Goal: Transaction & Acquisition: Book appointment/travel/reservation

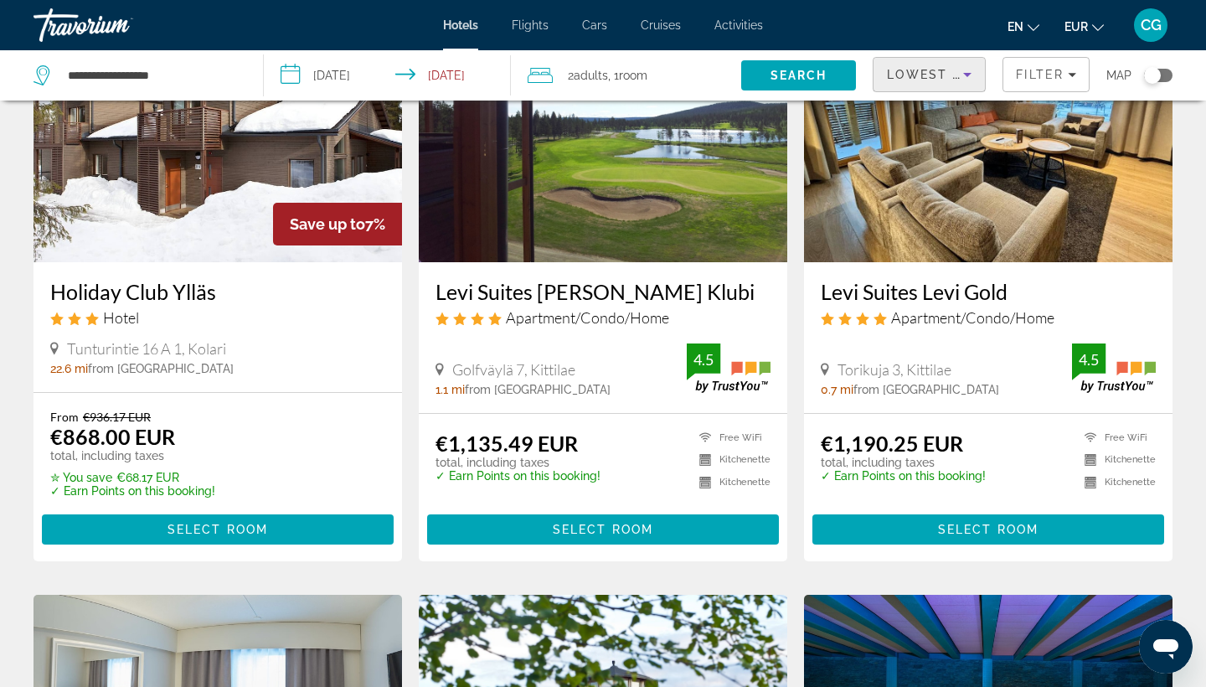
scroll to position [197, 0]
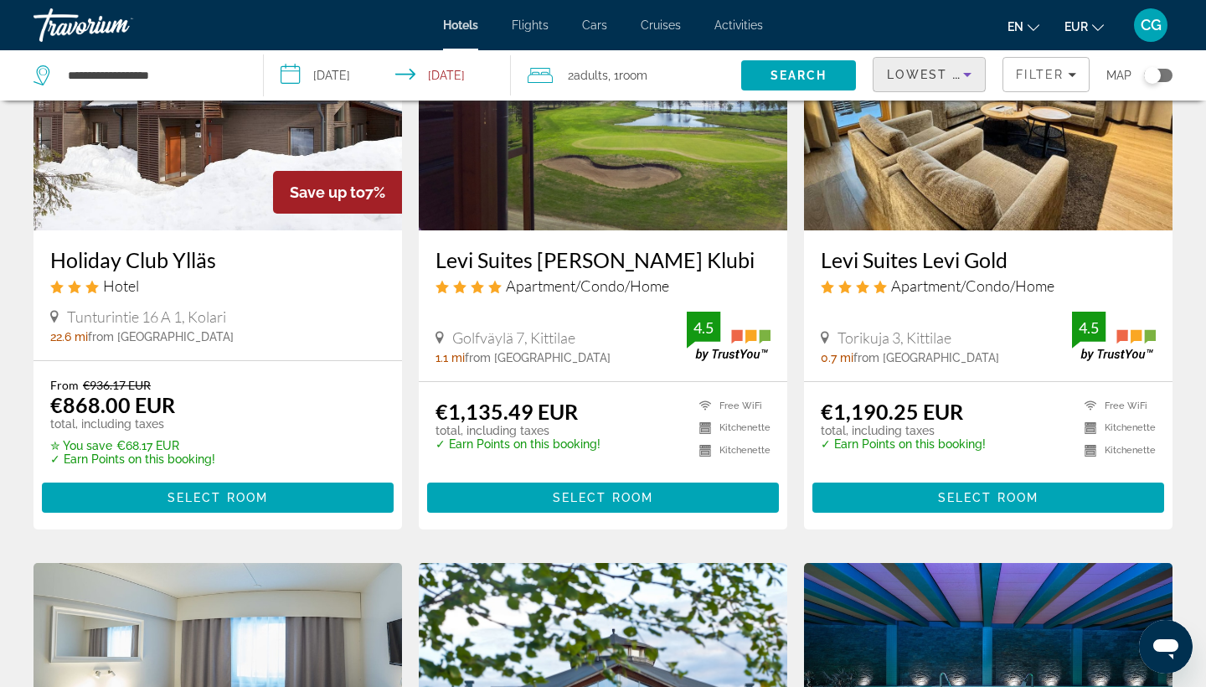
click at [870, 224] on img "Main content" at bounding box center [988, 96] width 369 height 268
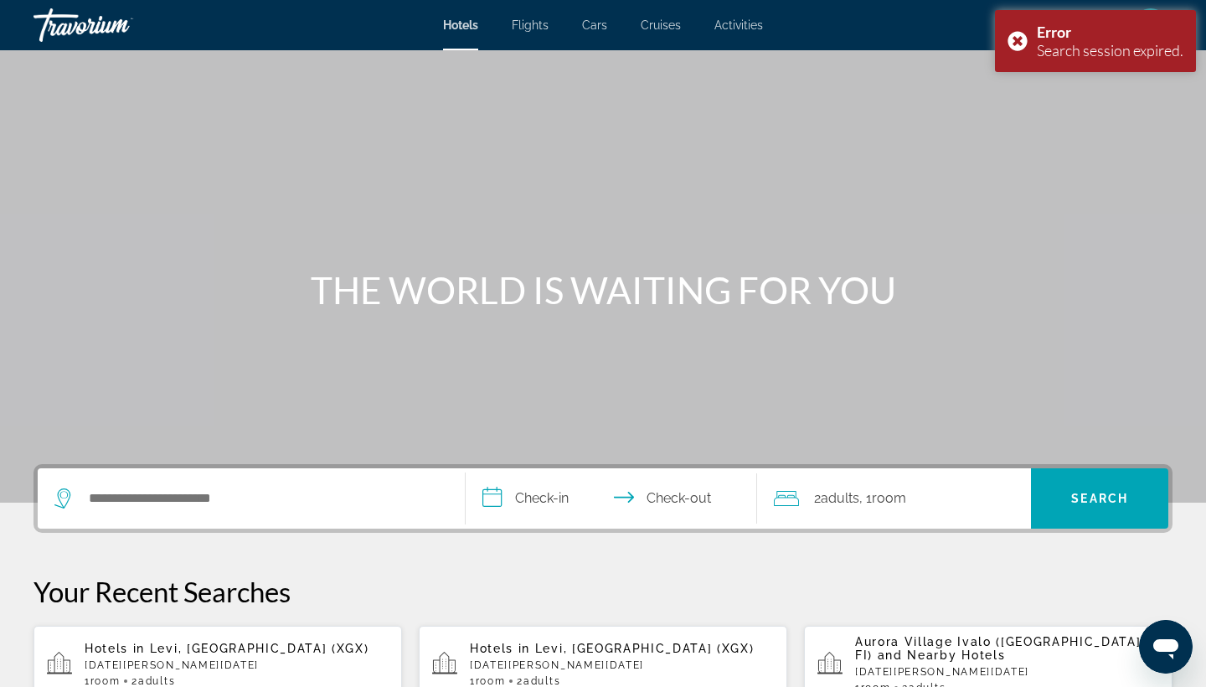
click at [132, 653] on span "Hotels in" at bounding box center [115, 648] width 60 height 13
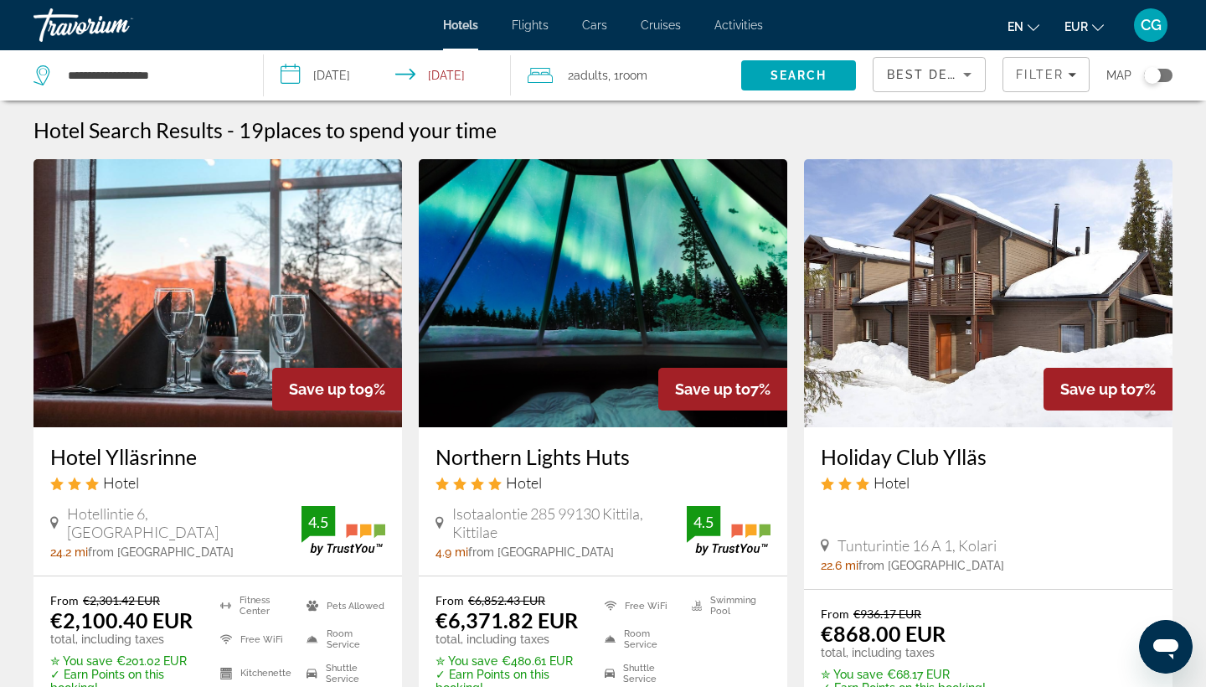
click at [906, 88] on div "Best Deals" at bounding box center [929, 81] width 85 height 47
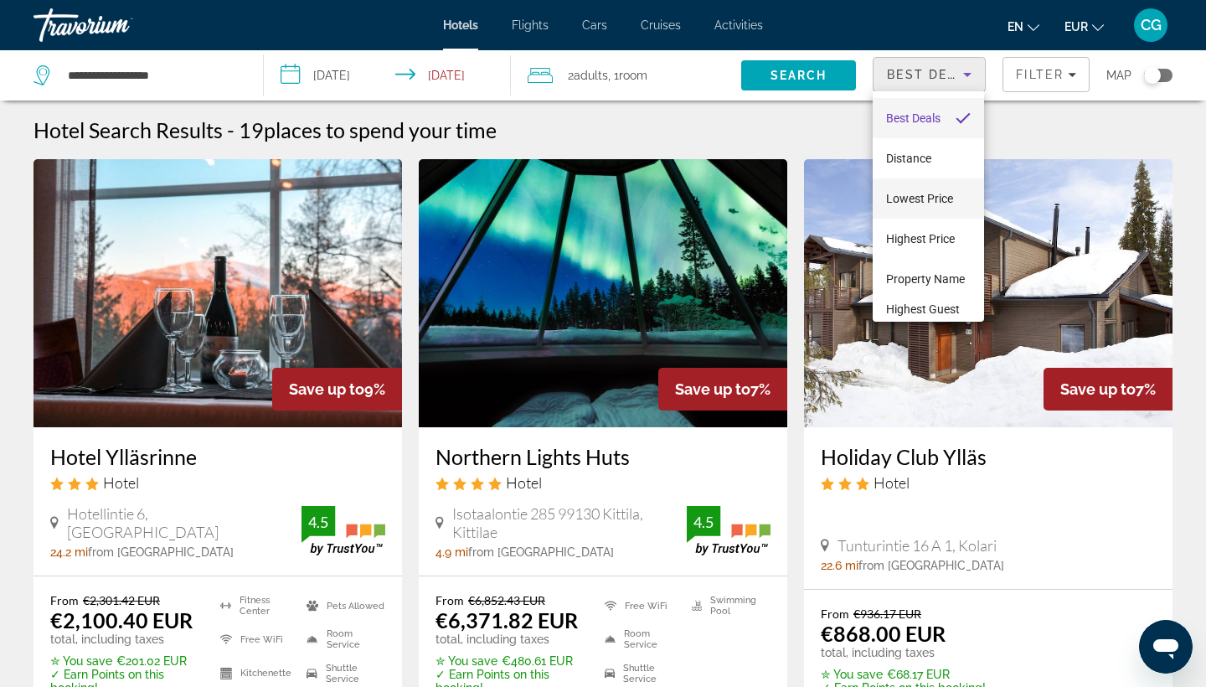
click at [906, 198] on span "Lowest Price" at bounding box center [919, 198] width 67 height 13
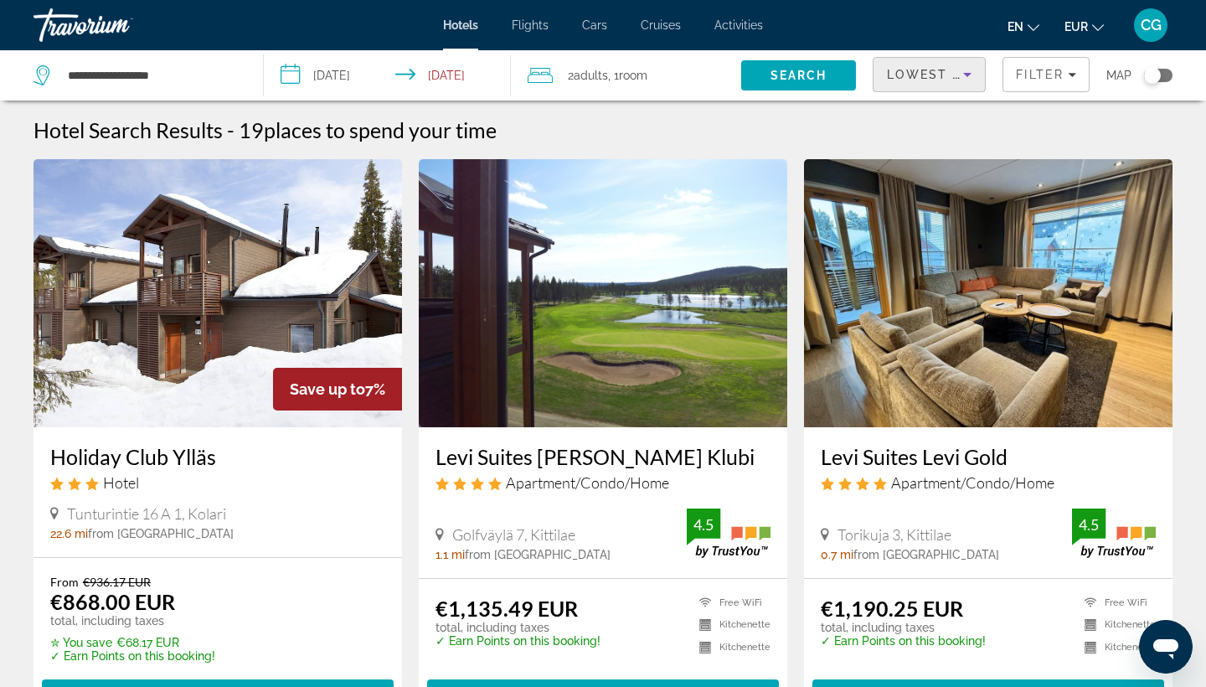
click at [931, 438] on div "Levi Suites Levi Gold Apartment/Condo/Home Torikuja 3, Kittilae 0.7 mi from [GE…" at bounding box center [988, 502] width 369 height 151
click at [861, 454] on h3 "Levi Suites Levi Gold" at bounding box center [988, 456] width 335 height 25
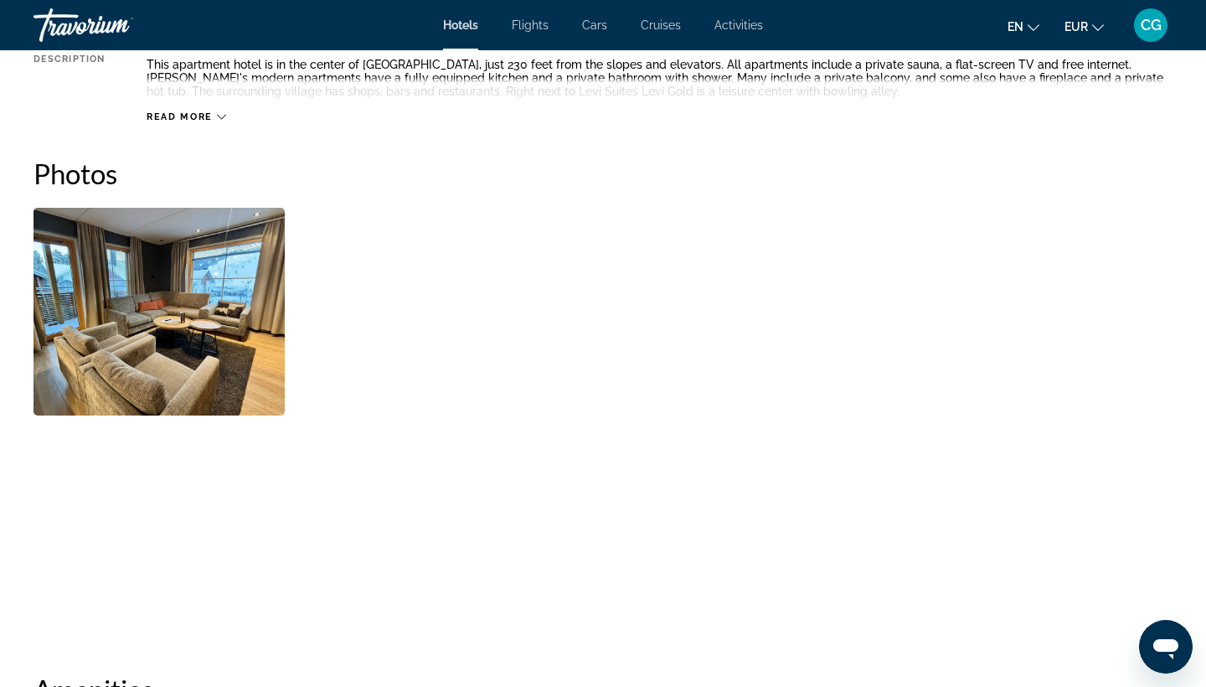
scroll to position [721, 0]
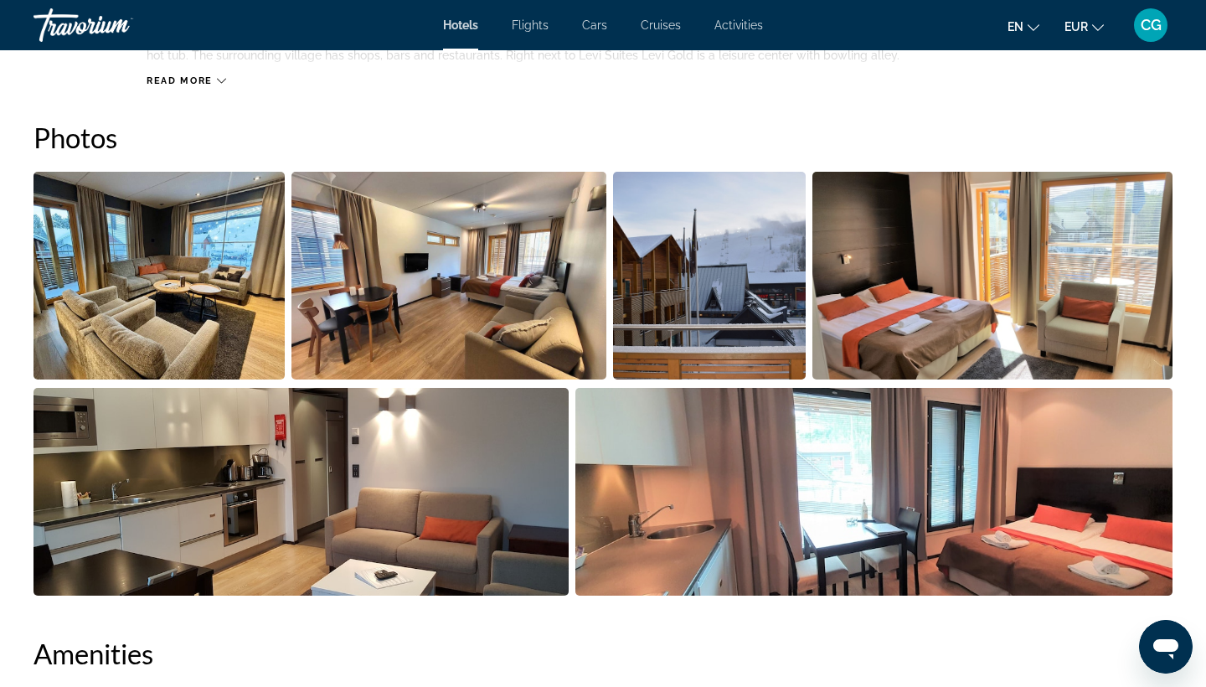
click at [208, 254] on img "Open full-screen image slider" at bounding box center [159, 276] width 251 height 208
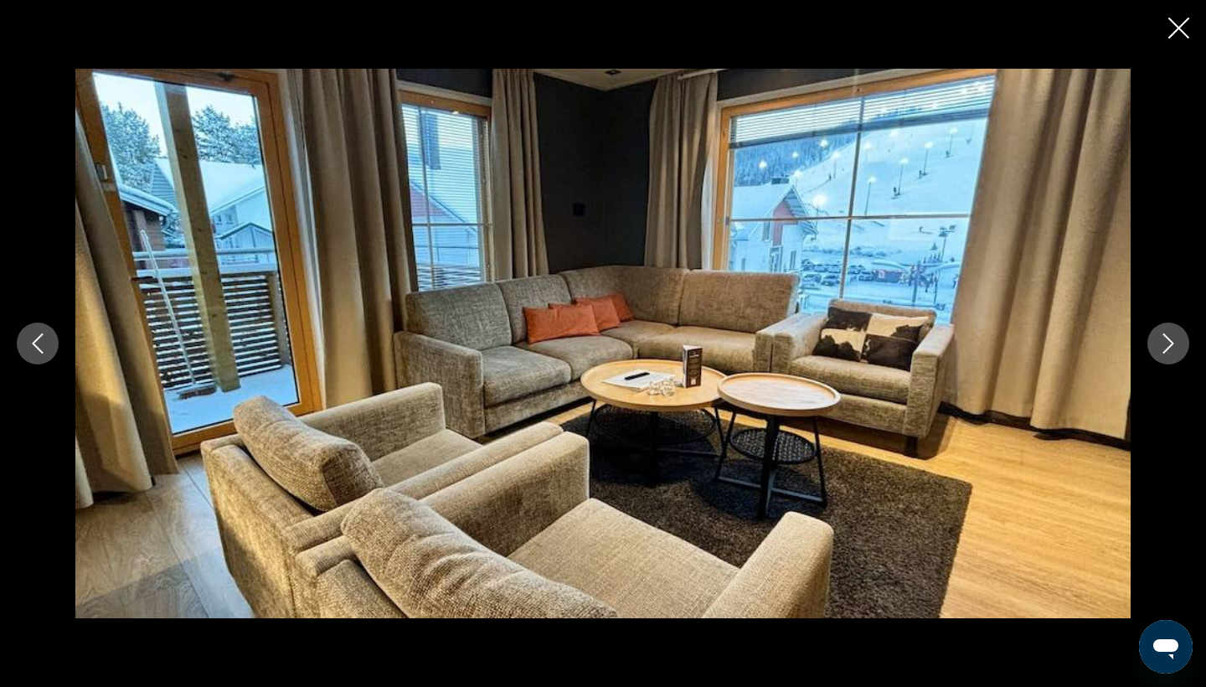
click at [1175, 341] on icon "Next image" at bounding box center [1168, 343] width 20 height 20
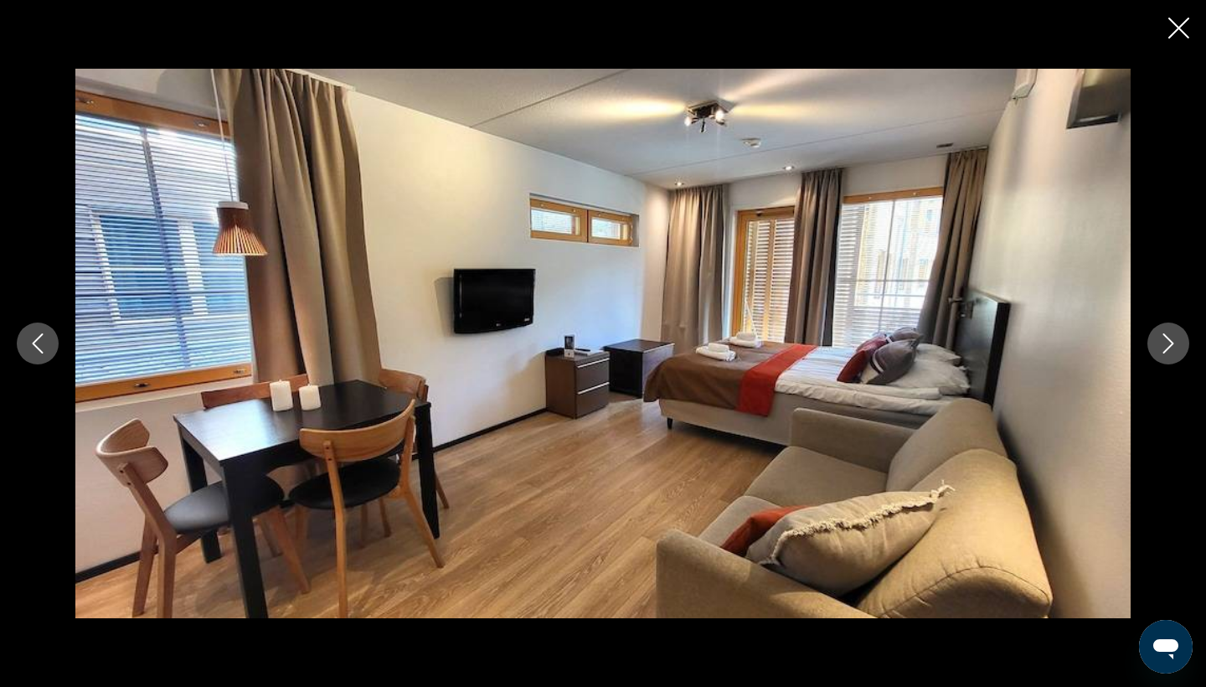
click at [1175, 341] on icon "Next image" at bounding box center [1168, 343] width 20 height 20
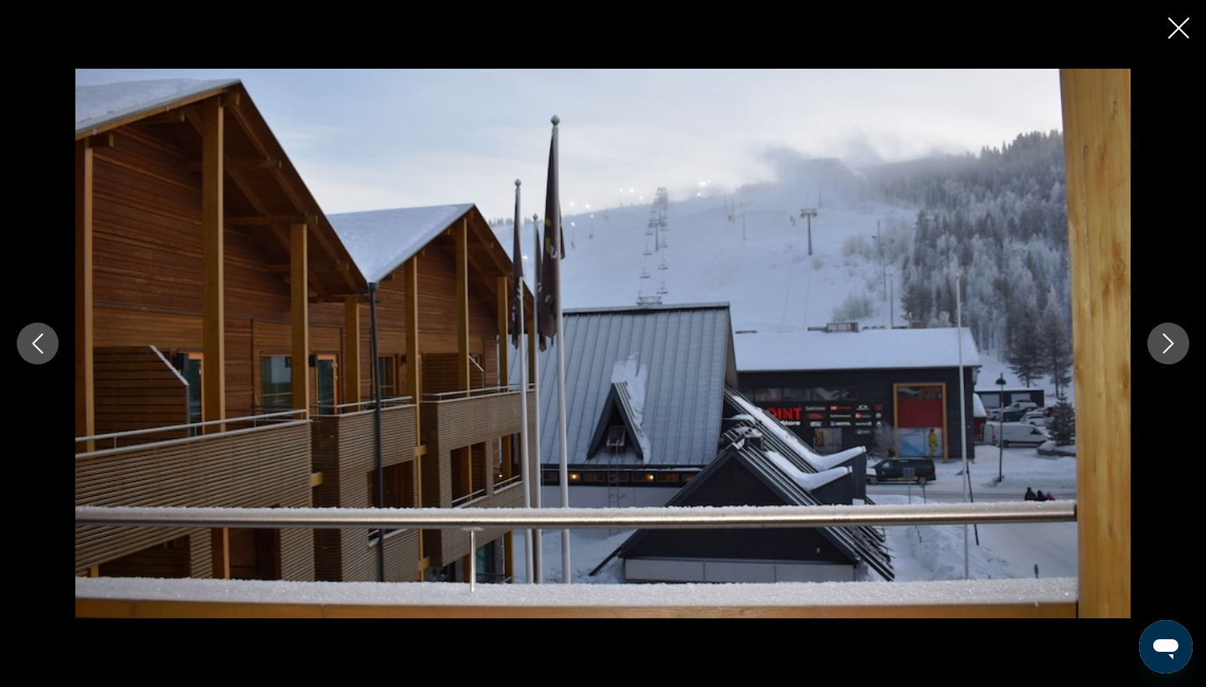
click at [1175, 341] on icon "Next image" at bounding box center [1168, 343] width 20 height 20
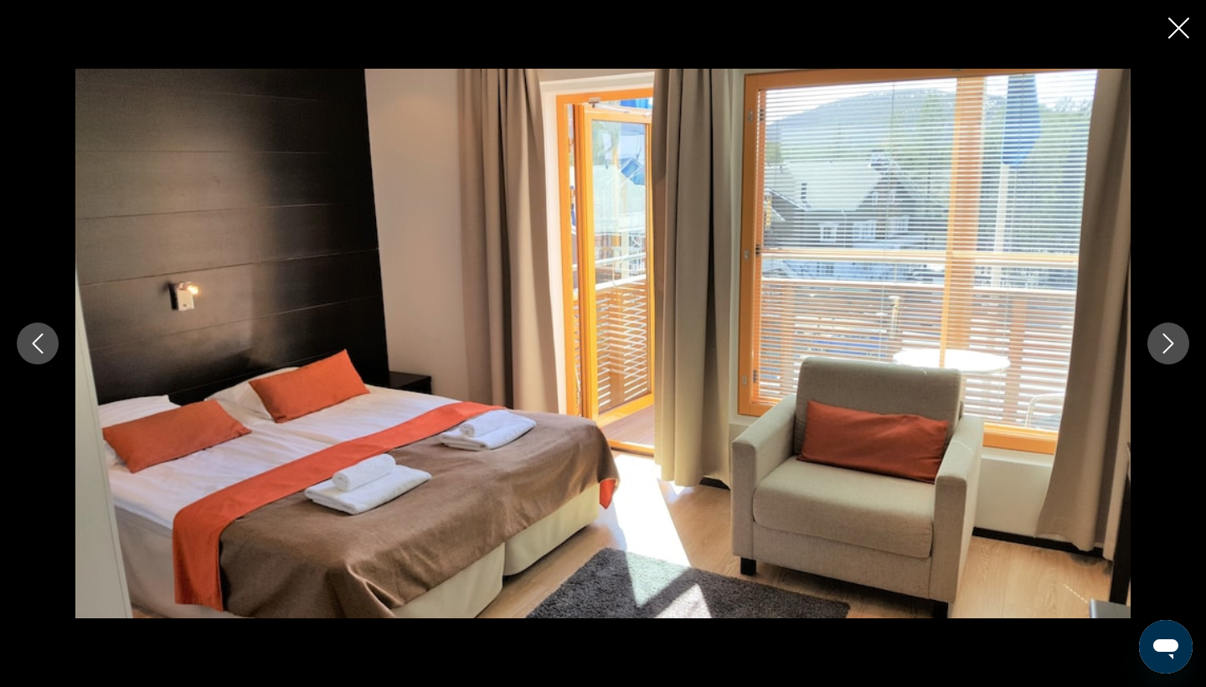
click at [1175, 341] on icon "Next image" at bounding box center [1168, 343] width 20 height 20
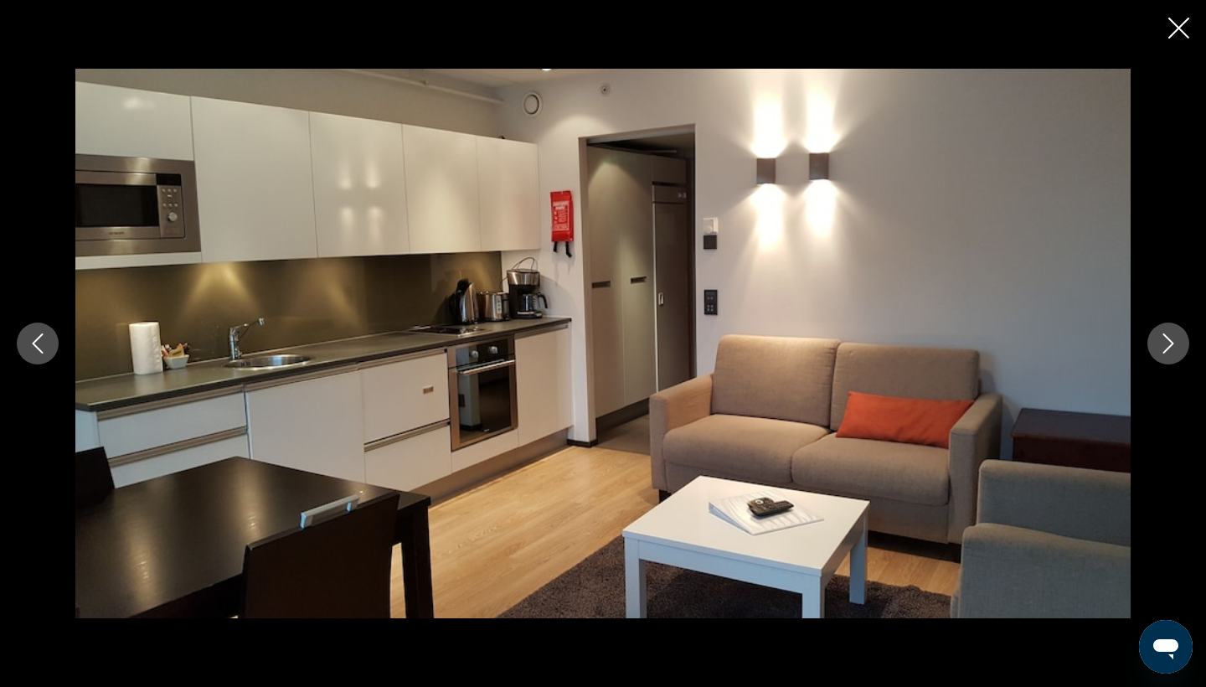
click at [1175, 341] on icon "Next image" at bounding box center [1168, 343] width 20 height 20
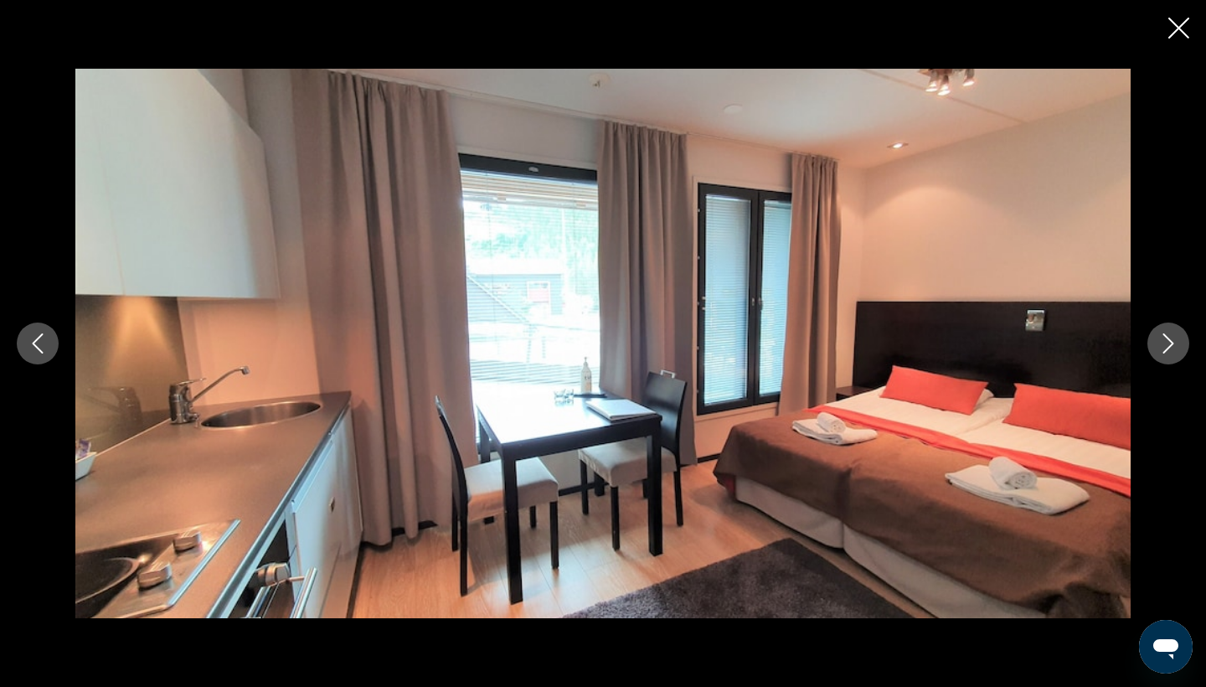
click at [1175, 341] on icon "Next image" at bounding box center [1168, 343] width 20 height 20
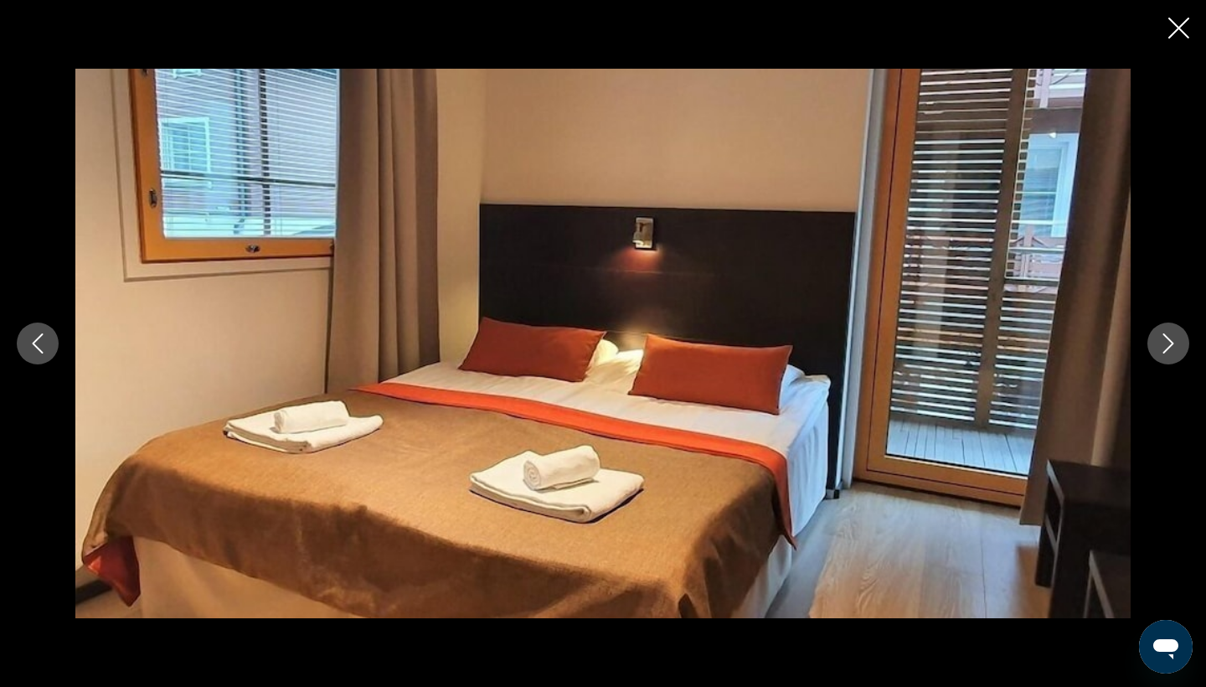
click at [1175, 341] on icon "Next image" at bounding box center [1168, 343] width 20 height 20
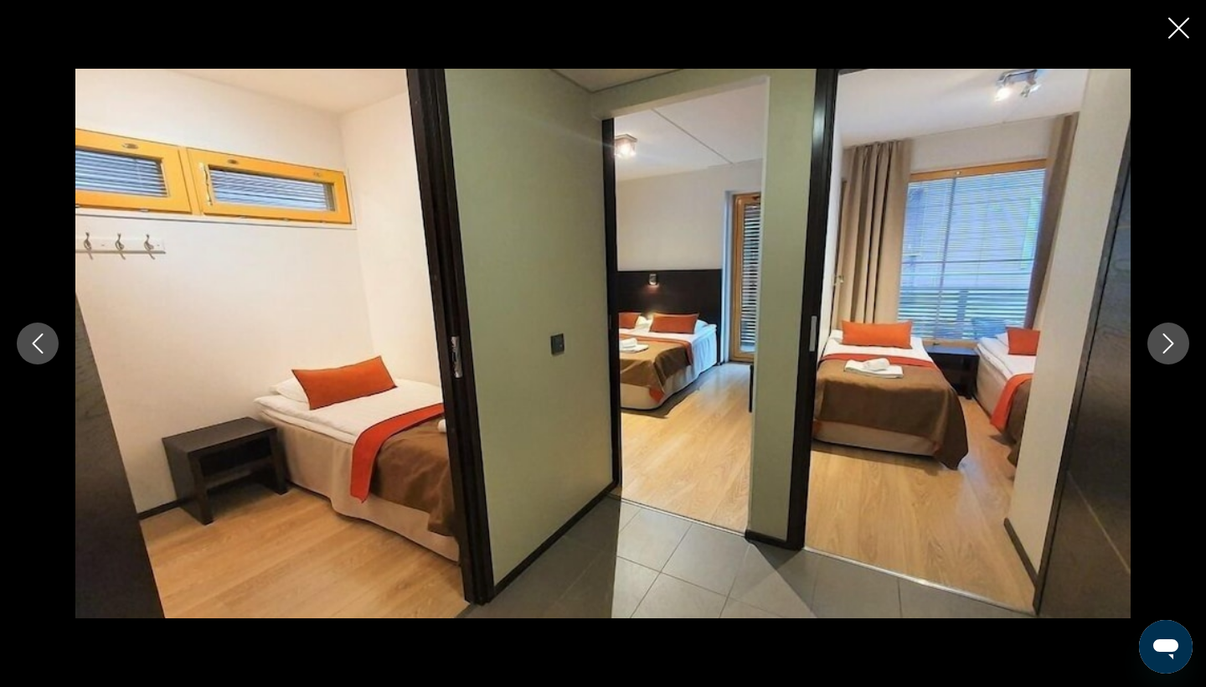
click at [1175, 341] on icon "Next image" at bounding box center [1168, 343] width 20 height 20
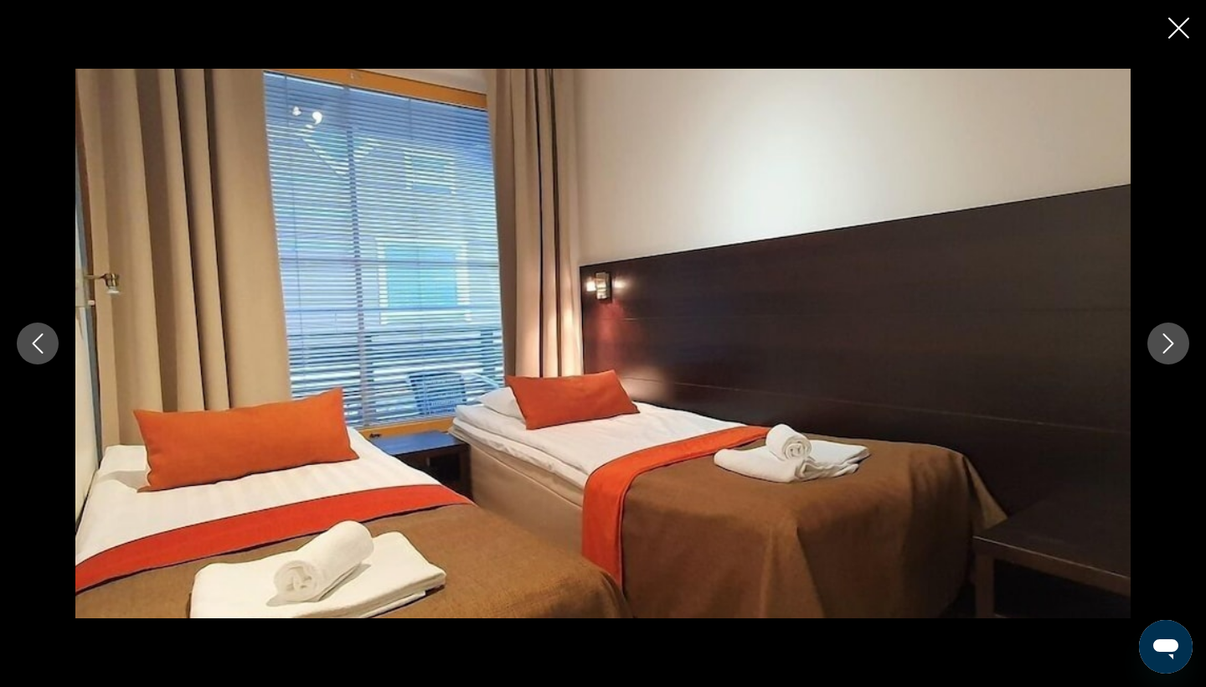
click at [1175, 341] on icon "Next image" at bounding box center [1168, 343] width 20 height 20
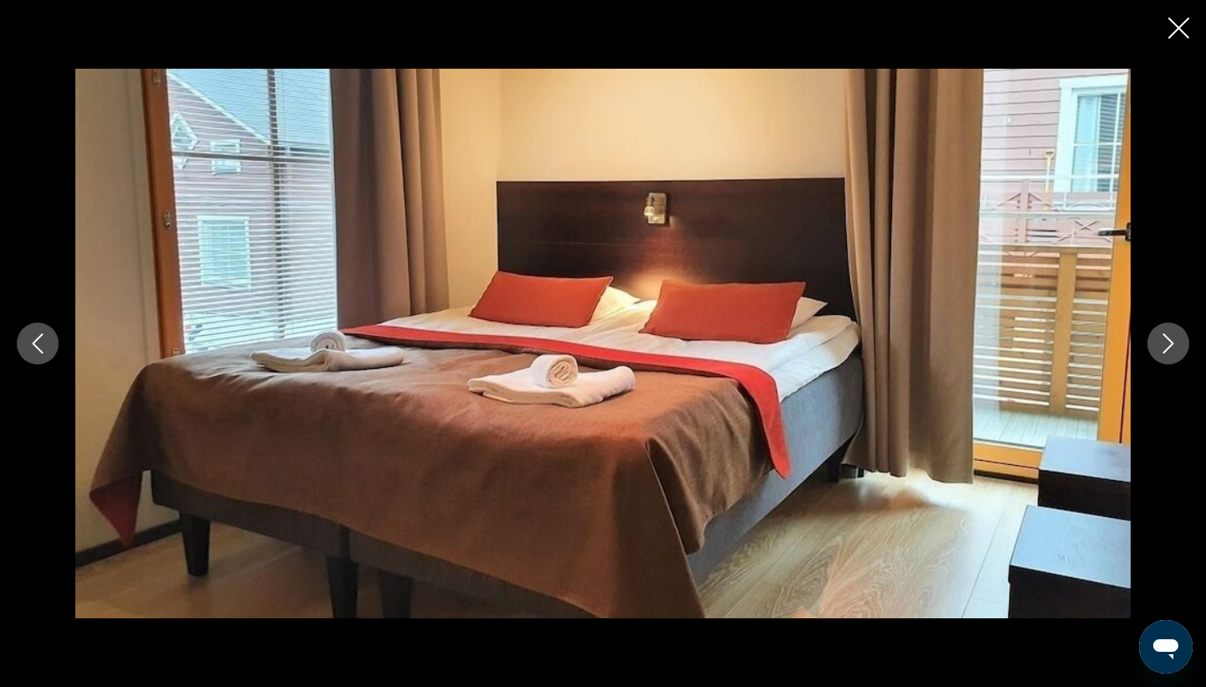
click at [1175, 341] on icon "Next image" at bounding box center [1168, 343] width 20 height 20
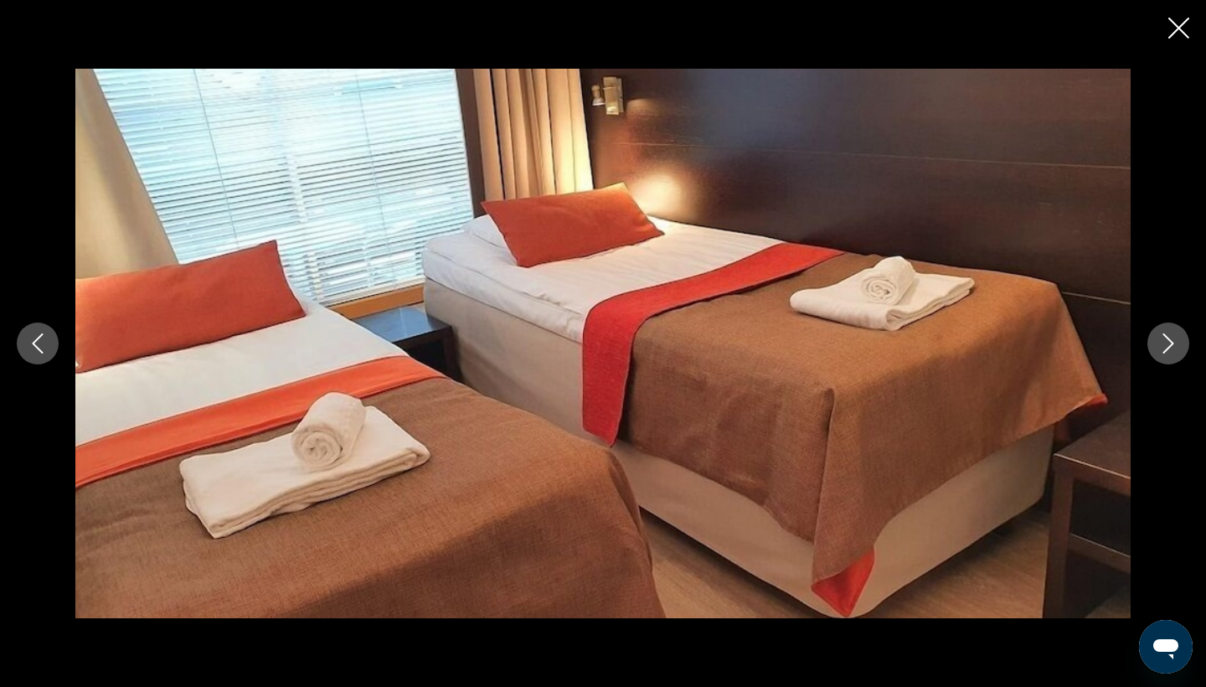
click at [1175, 341] on icon "Next image" at bounding box center [1168, 343] width 20 height 20
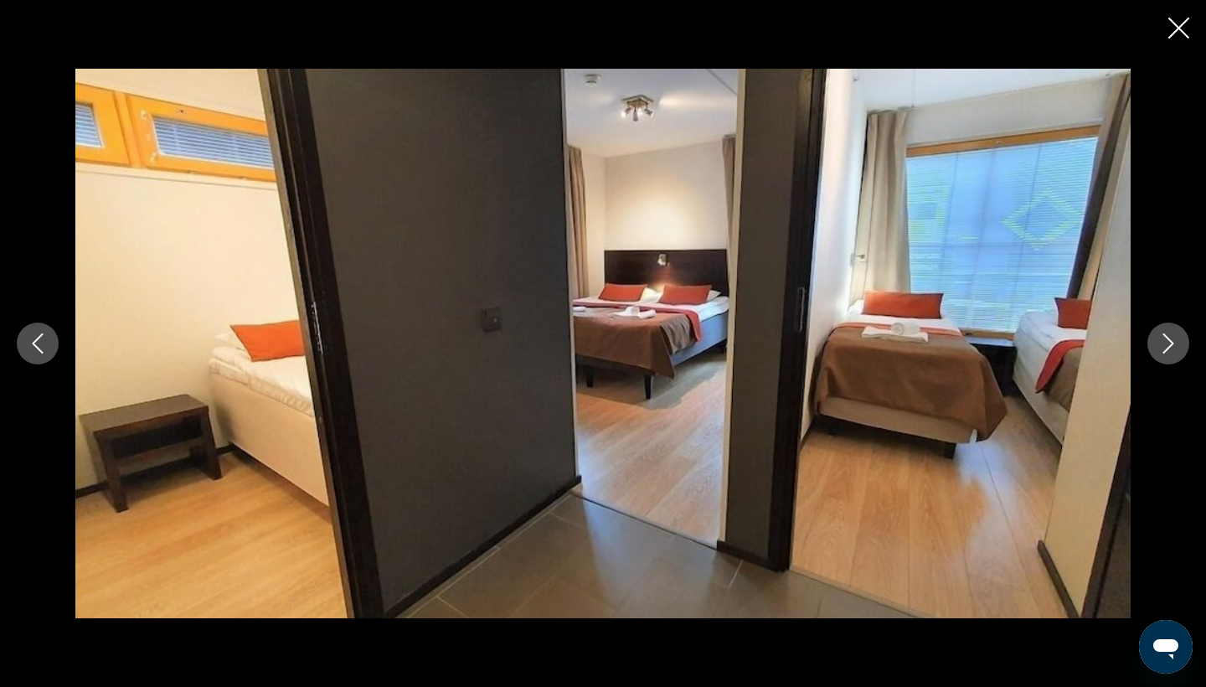
click at [1175, 341] on icon "Next image" at bounding box center [1168, 343] width 20 height 20
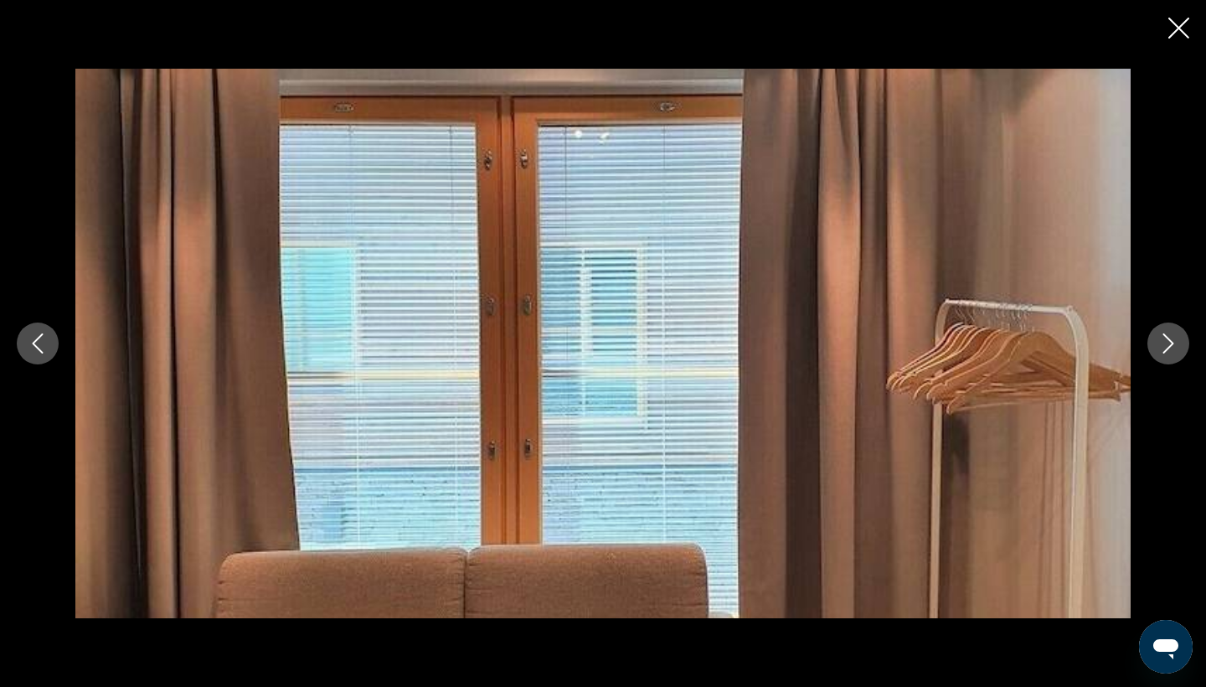
click at [1175, 341] on icon "Next image" at bounding box center [1168, 343] width 20 height 20
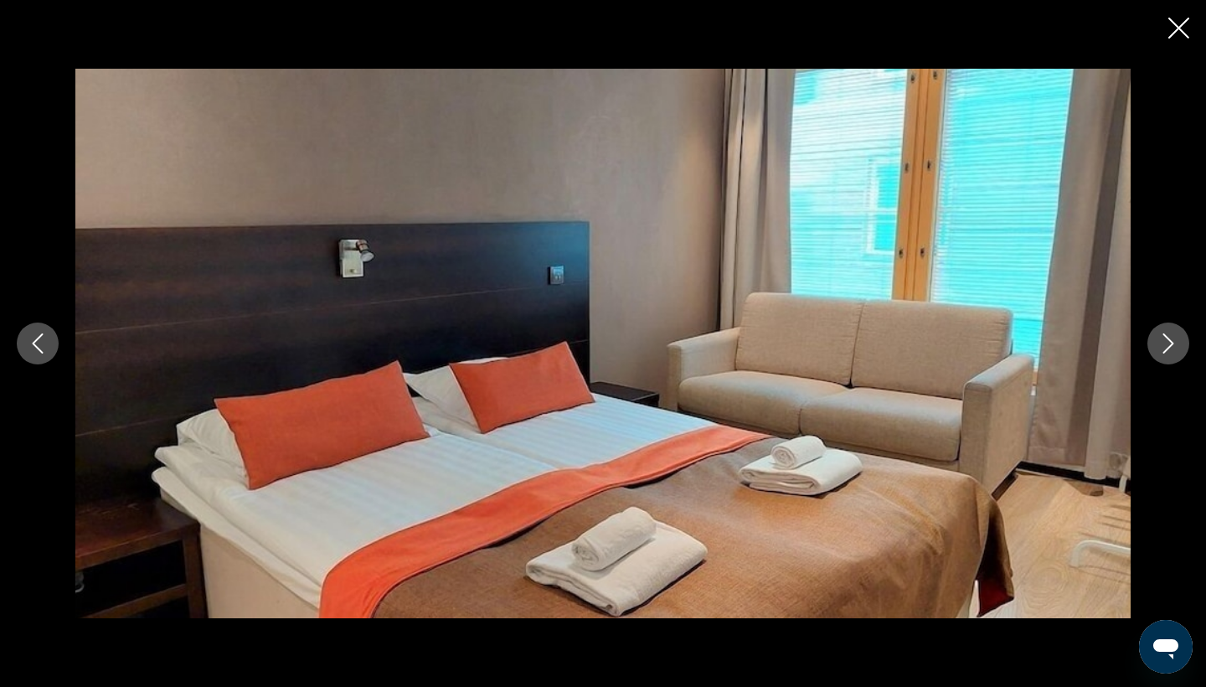
click at [1175, 341] on icon "Next image" at bounding box center [1168, 343] width 20 height 20
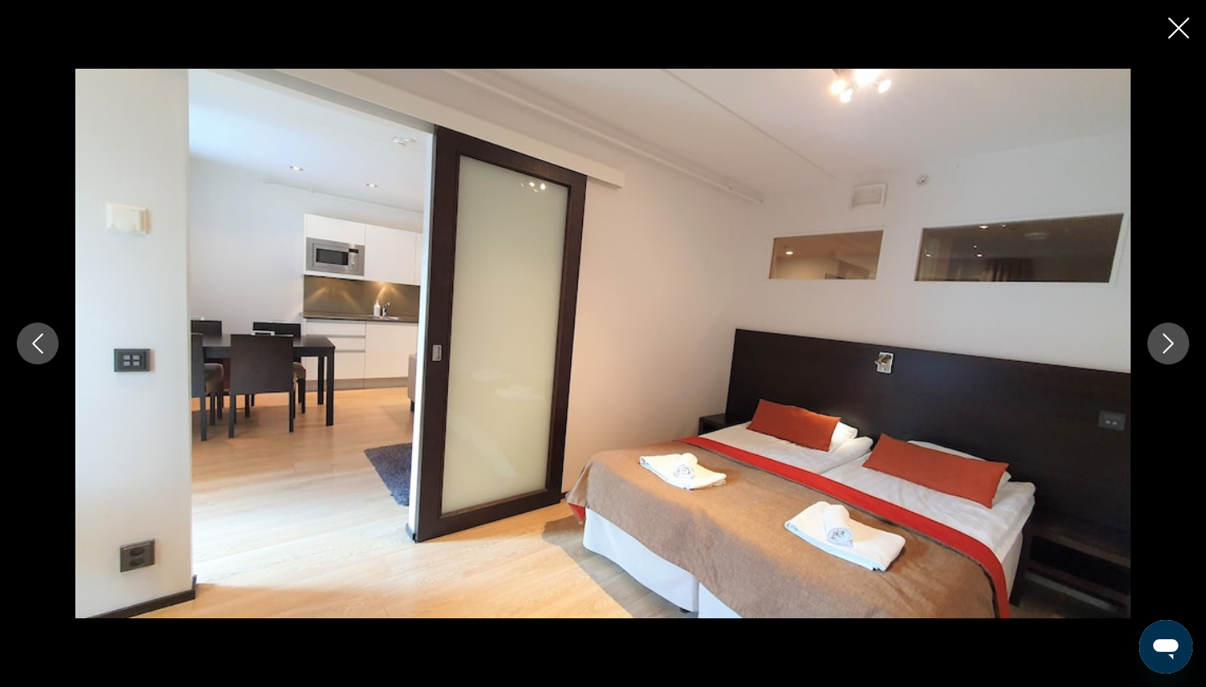
click at [1175, 341] on icon "Next image" at bounding box center [1168, 343] width 20 height 20
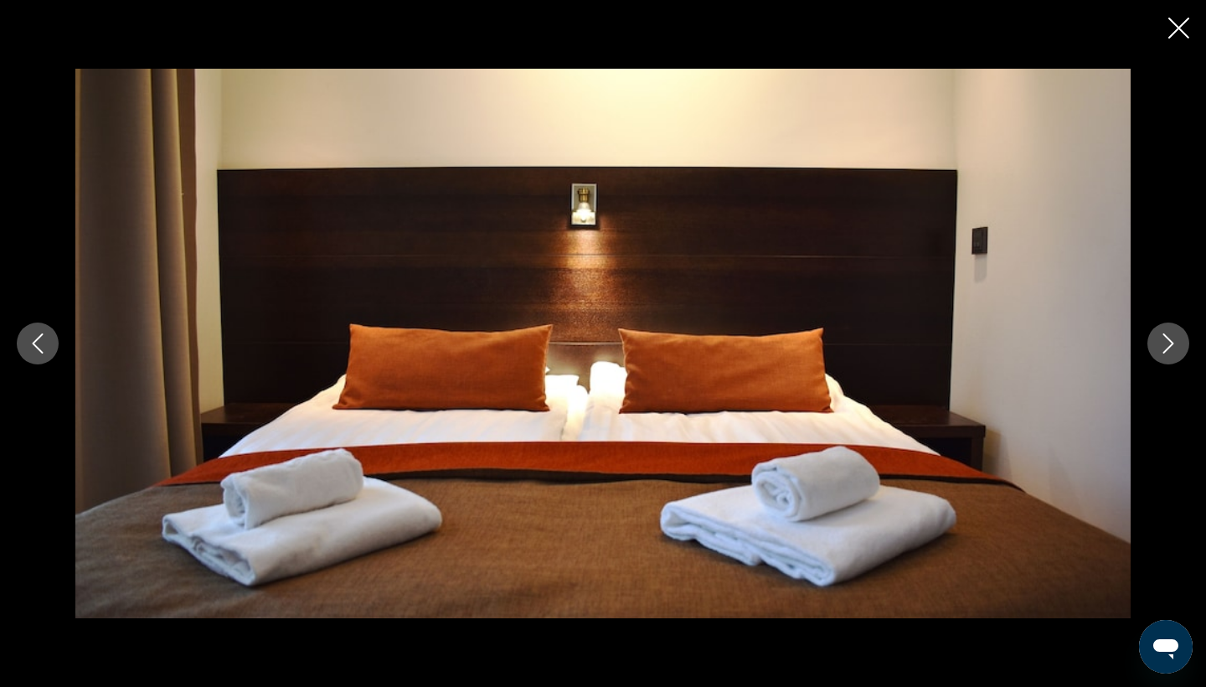
click at [1175, 341] on icon "Next image" at bounding box center [1168, 343] width 20 height 20
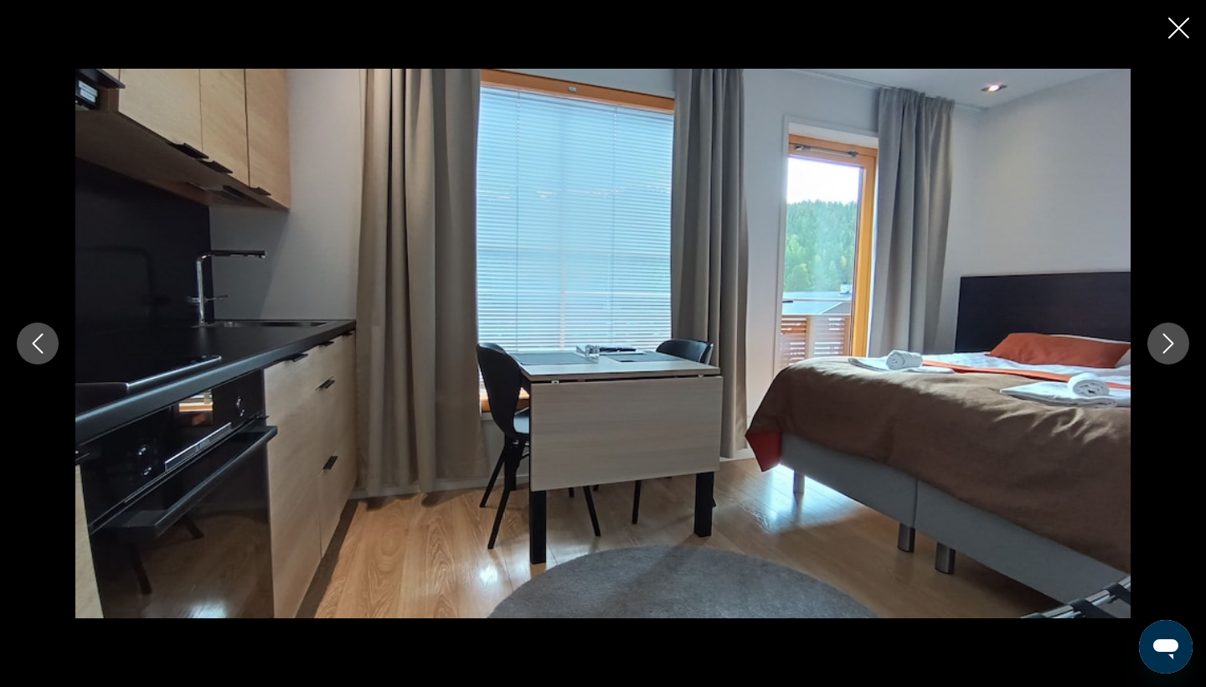
click at [1175, 341] on icon "Next image" at bounding box center [1168, 343] width 20 height 20
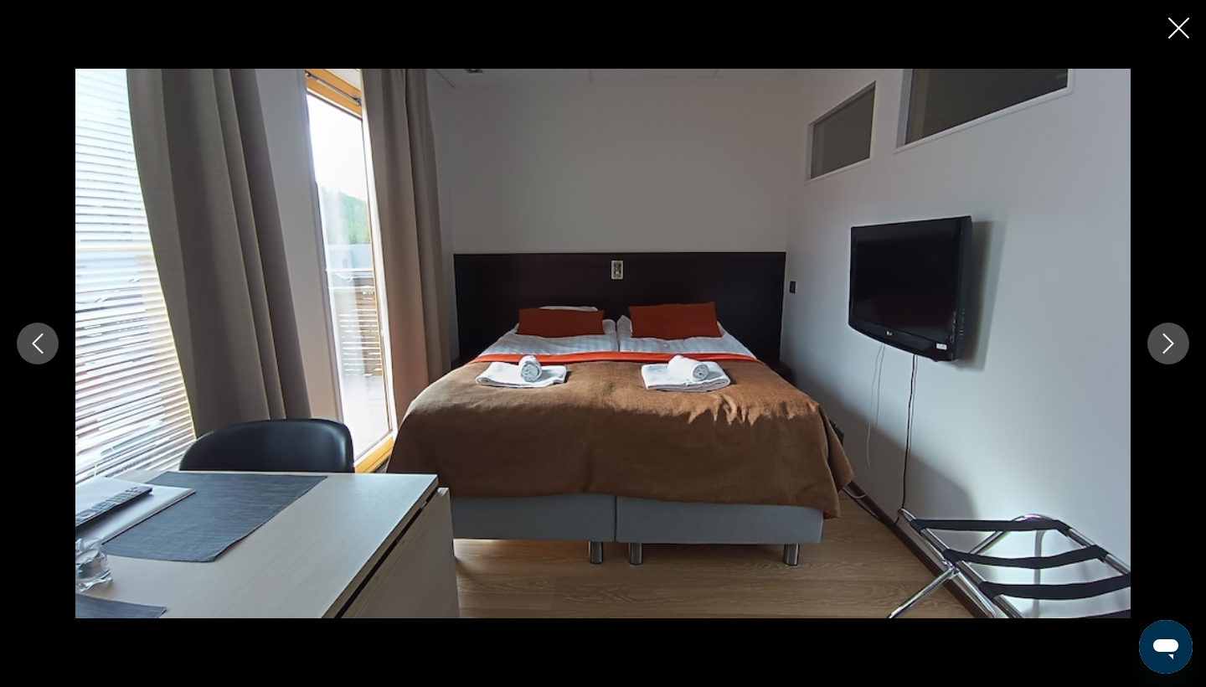
click at [1175, 341] on icon "Next image" at bounding box center [1168, 343] width 20 height 20
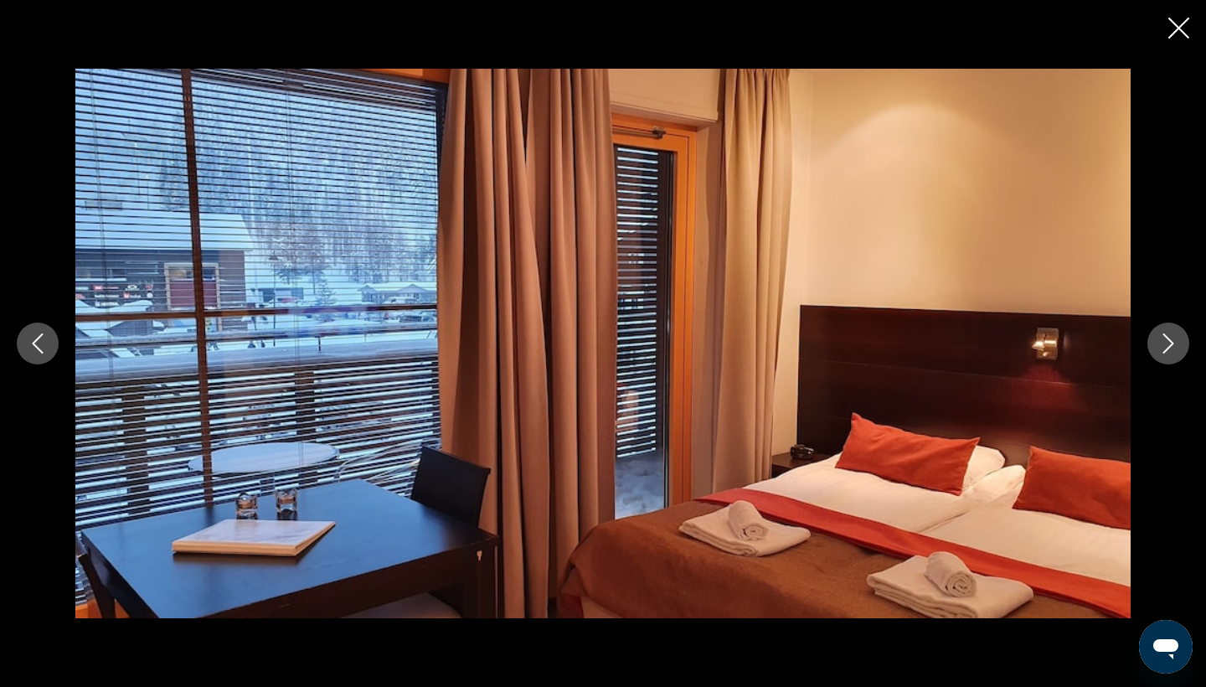
click at [1175, 341] on icon "Next image" at bounding box center [1168, 343] width 20 height 20
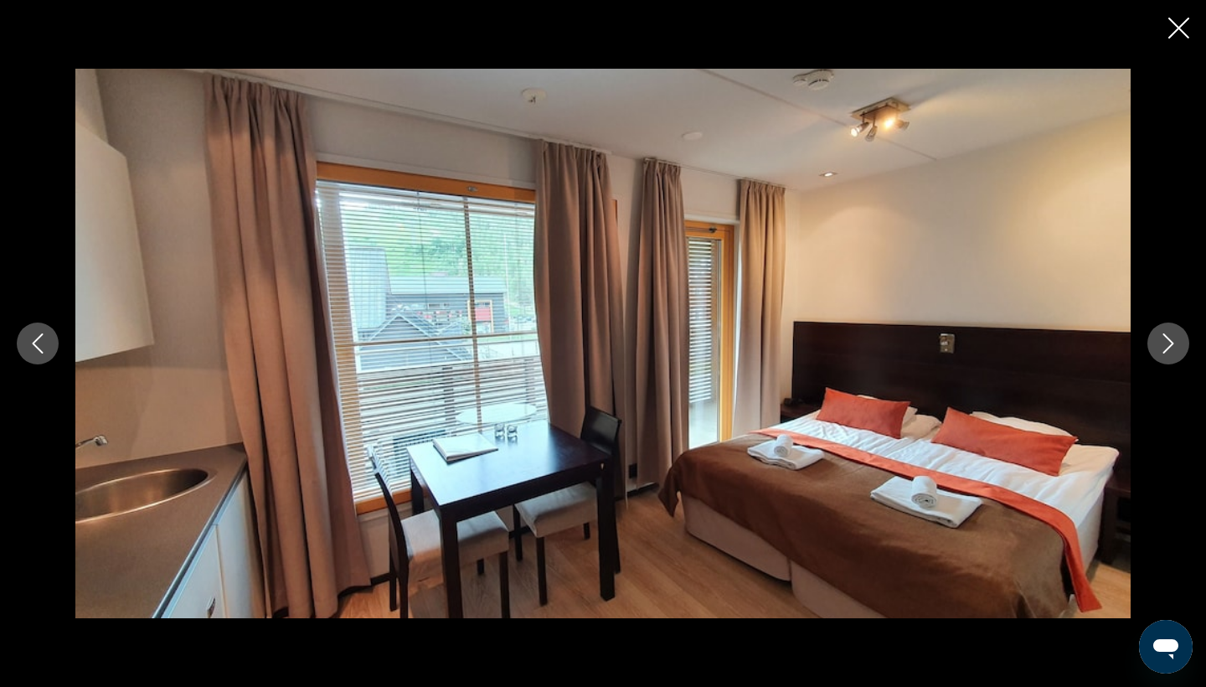
click at [1175, 341] on icon "Next image" at bounding box center [1168, 343] width 20 height 20
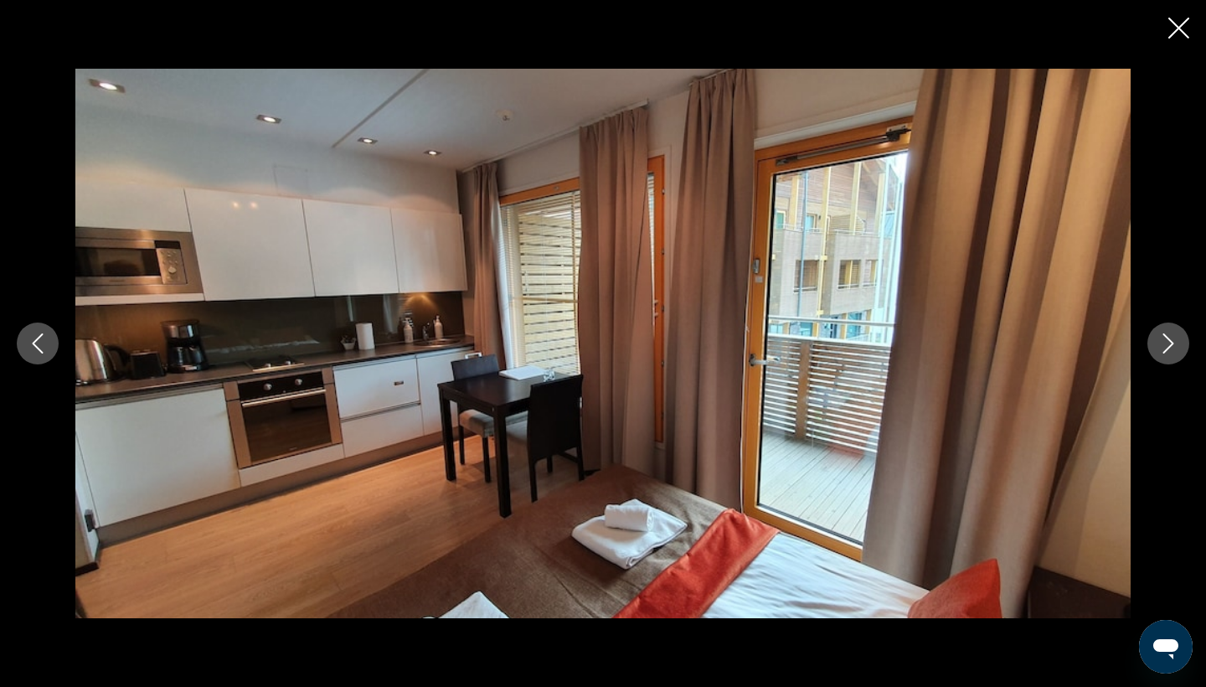
click at [1175, 341] on icon "Next image" at bounding box center [1168, 343] width 20 height 20
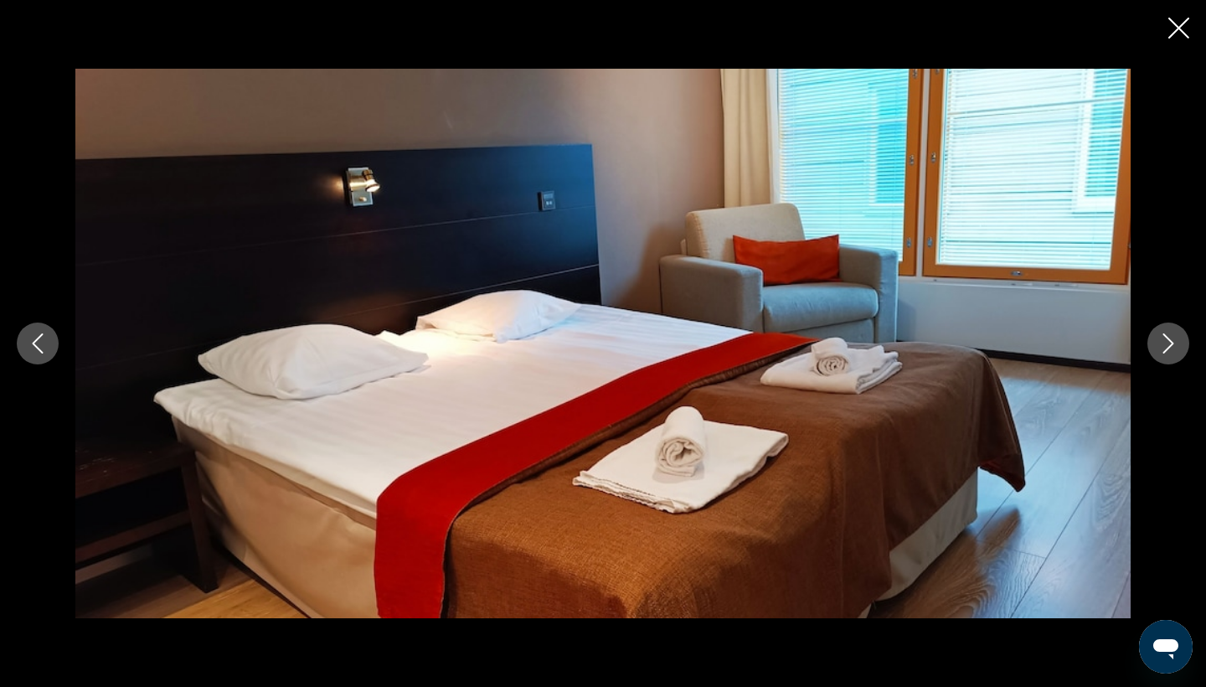
click at [1175, 341] on icon "Next image" at bounding box center [1168, 343] width 20 height 20
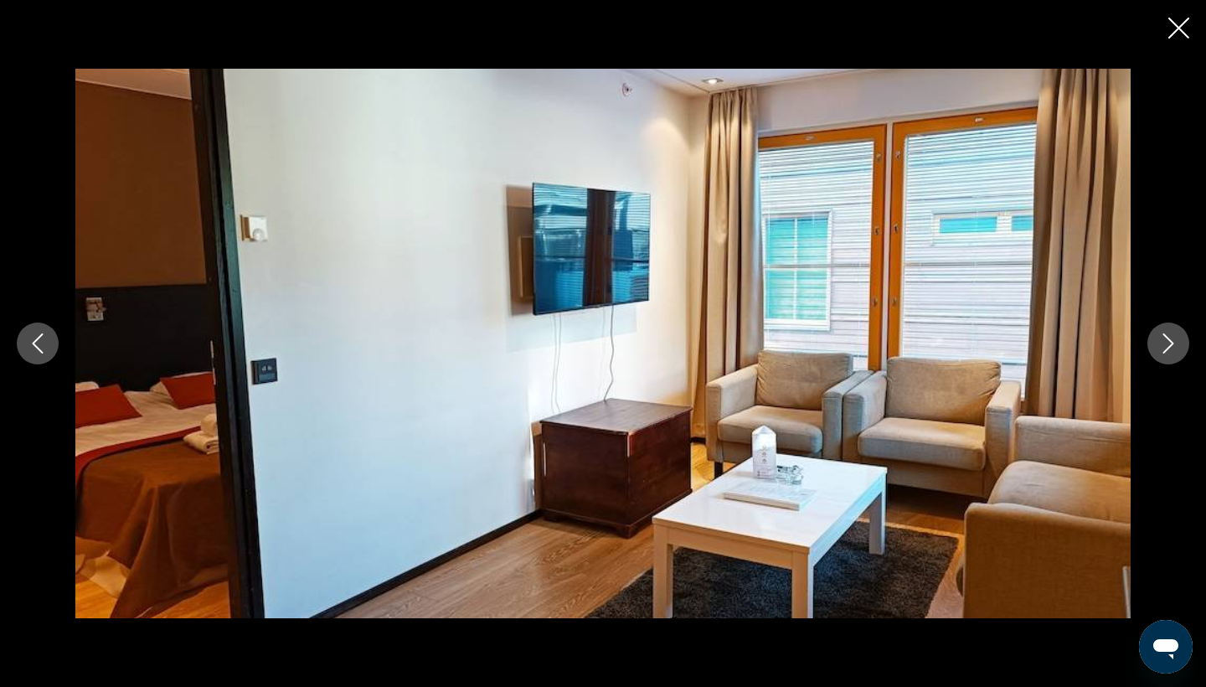
click at [1175, 341] on icon "Next image" at bounding box center [1168, 343] width 20 height 20
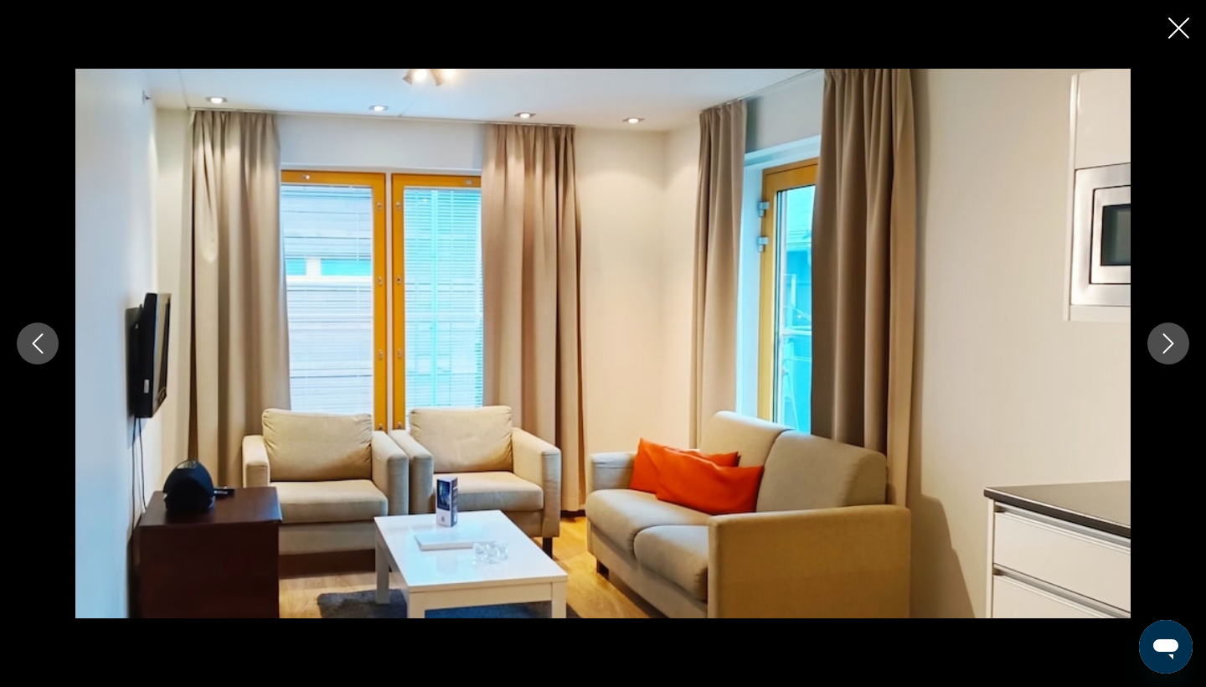
click at [1175, 341] on icon "Next image" at bounding box center [1168, 343] width 20 height 20
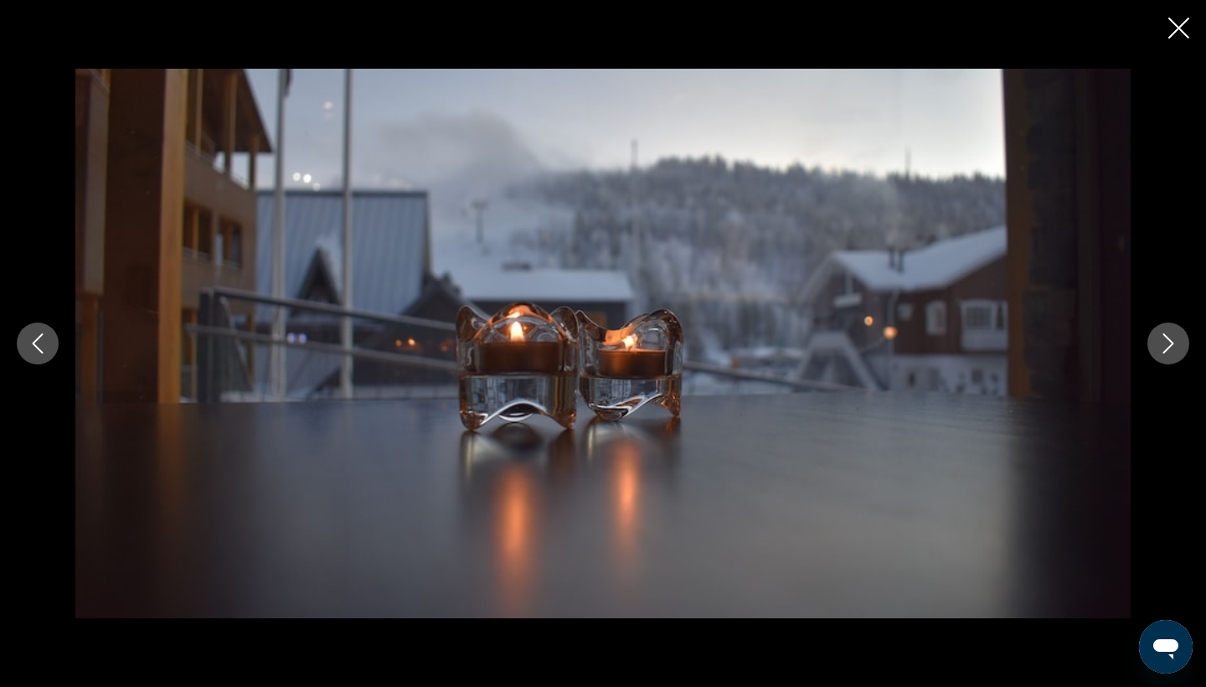
click at [1175, 341] on icon "Next image" at bounding box center [1168, 343] width 20 height 20
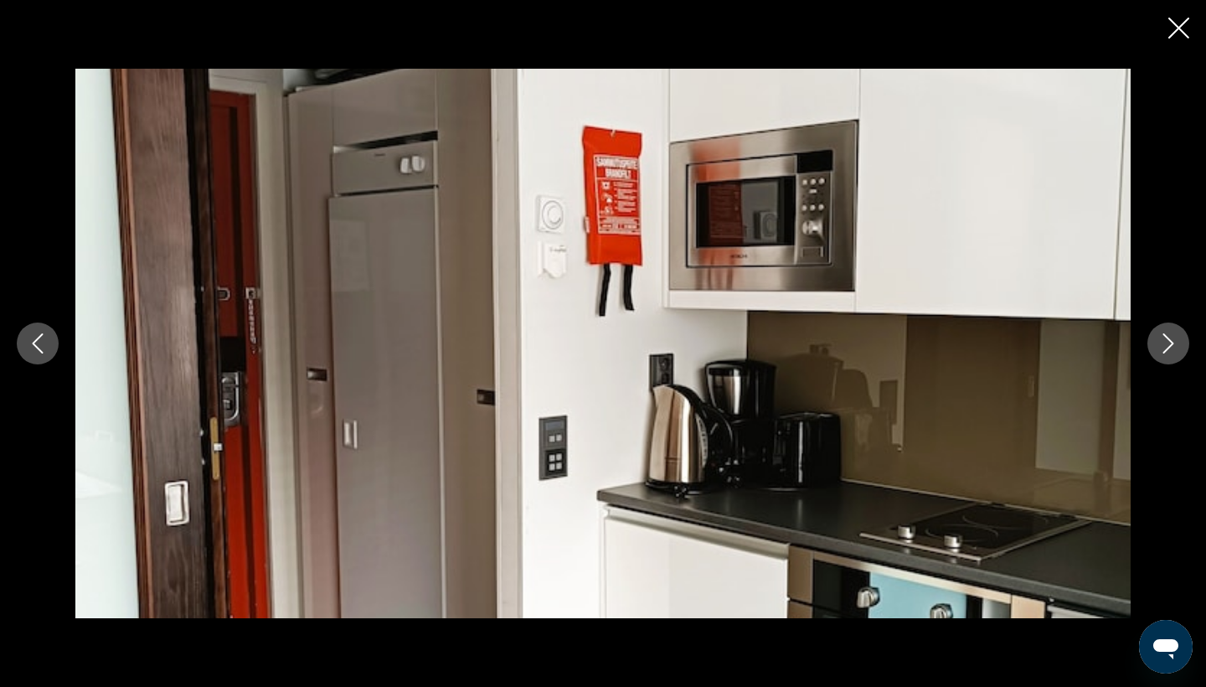
click at [35, 343] on icon "Previous image" at bounding box center [38, 343] width 20 height 20
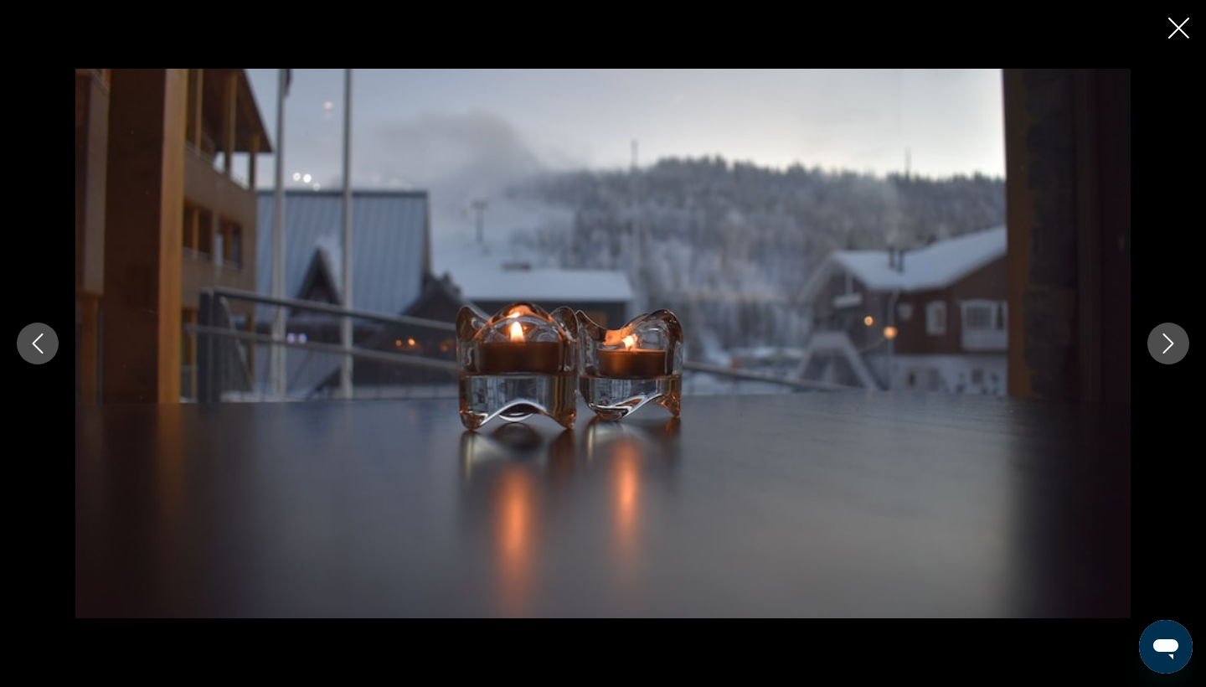
click at [1171, 338] on icon "Next image" at bounding box center [1168, 343] width 20 height 20
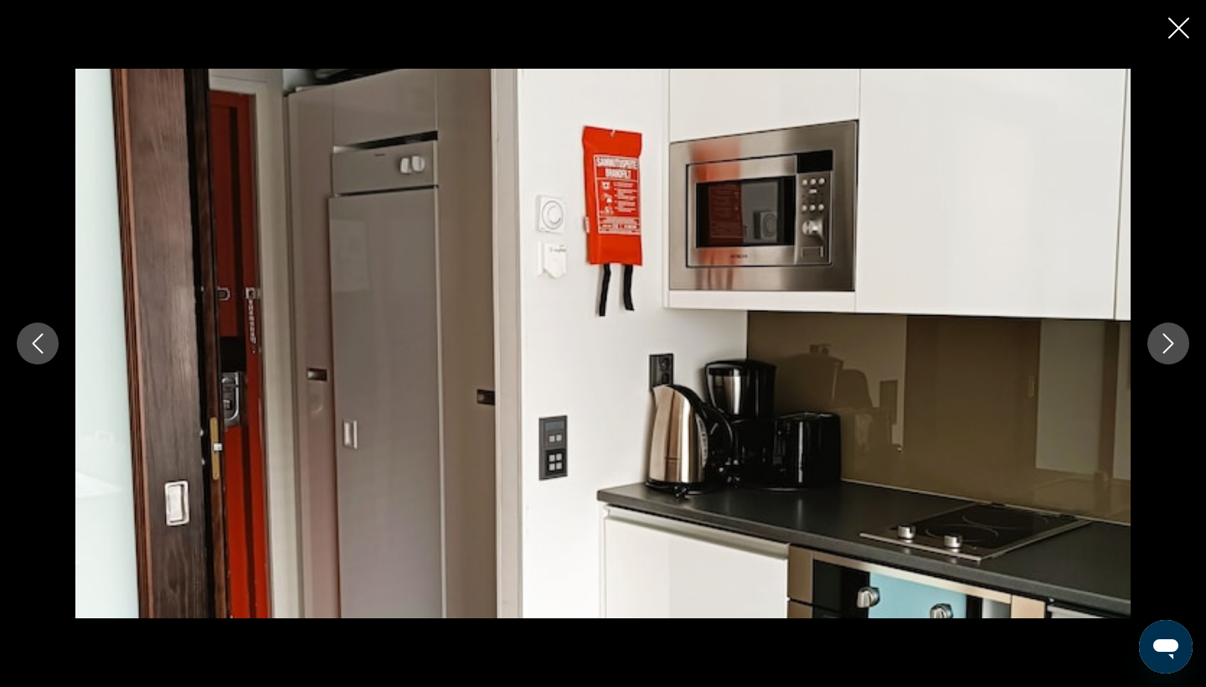
click at [1171, 338] on icon "Next image" at bounding box center [1168, 343] width 20 height 20
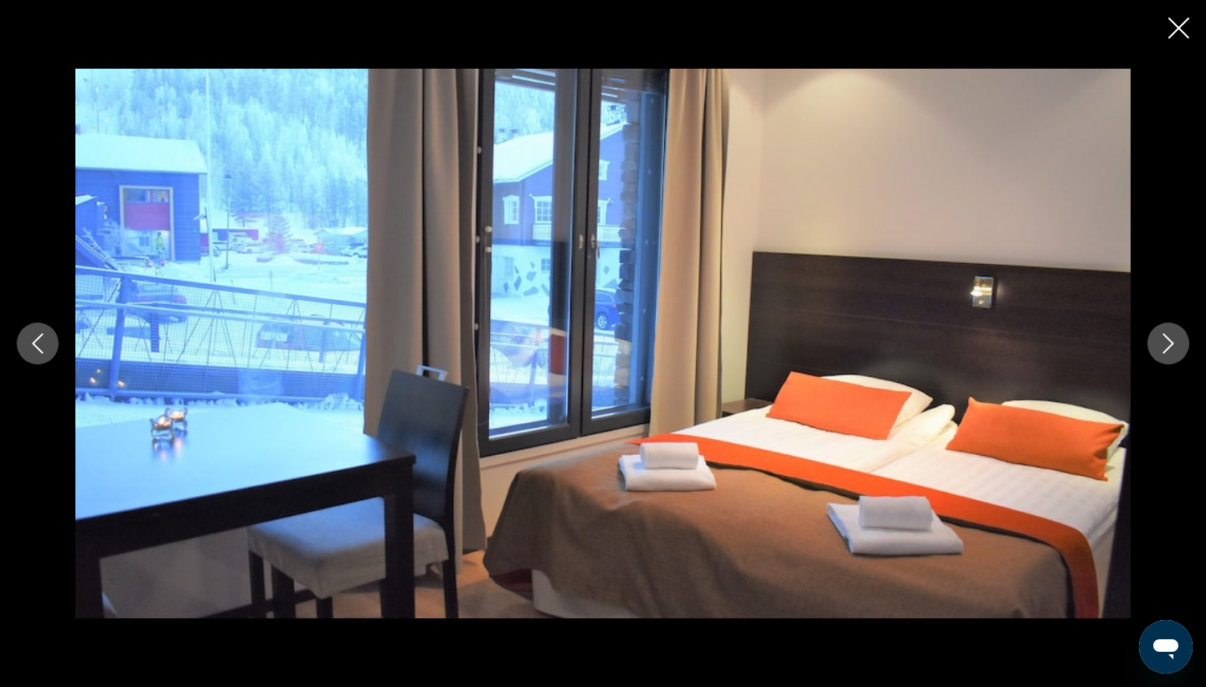
click at [1171, 338] on icon "Next image" at bounding box center [1168, 343] width 20 height 20
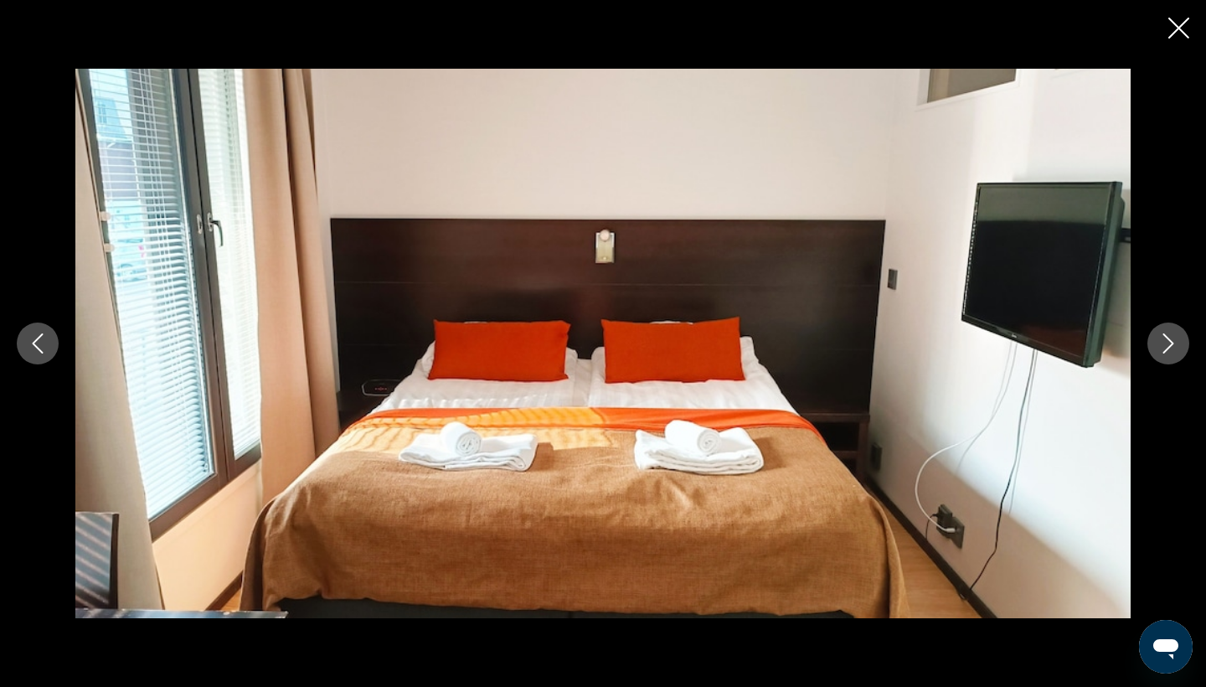
click at [1171, 338] on icon "Next image" at bounding box center [1168, 343] width 20 height 20
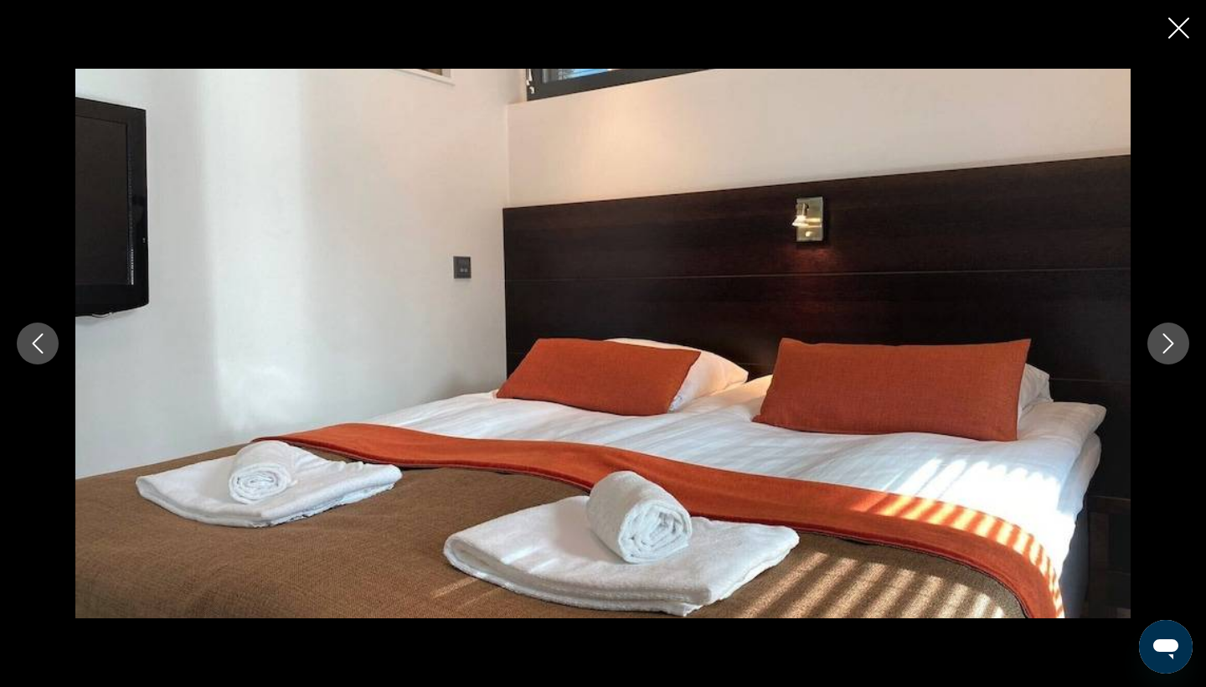
click at [1171, 338] on icon "Next image" at bounding box center [1168, 343] width 20 height 20
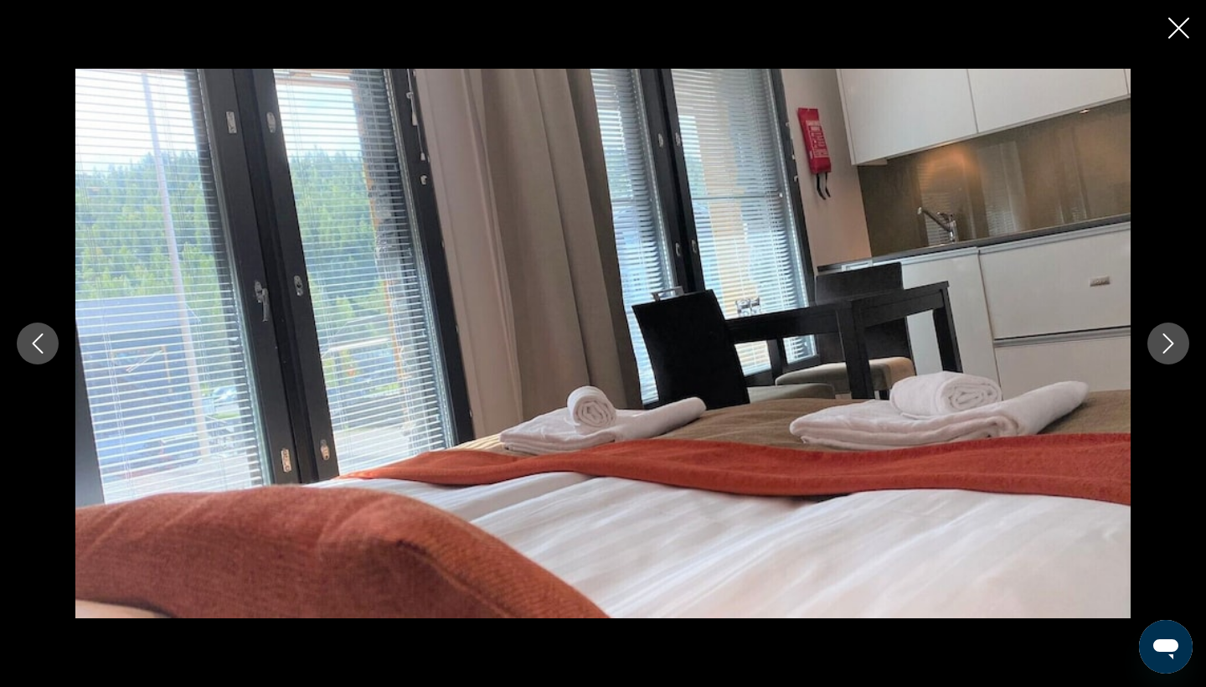
click at [1171, 338] on icon "Next image" at bounding box center [1168, 343] width 20 height 20
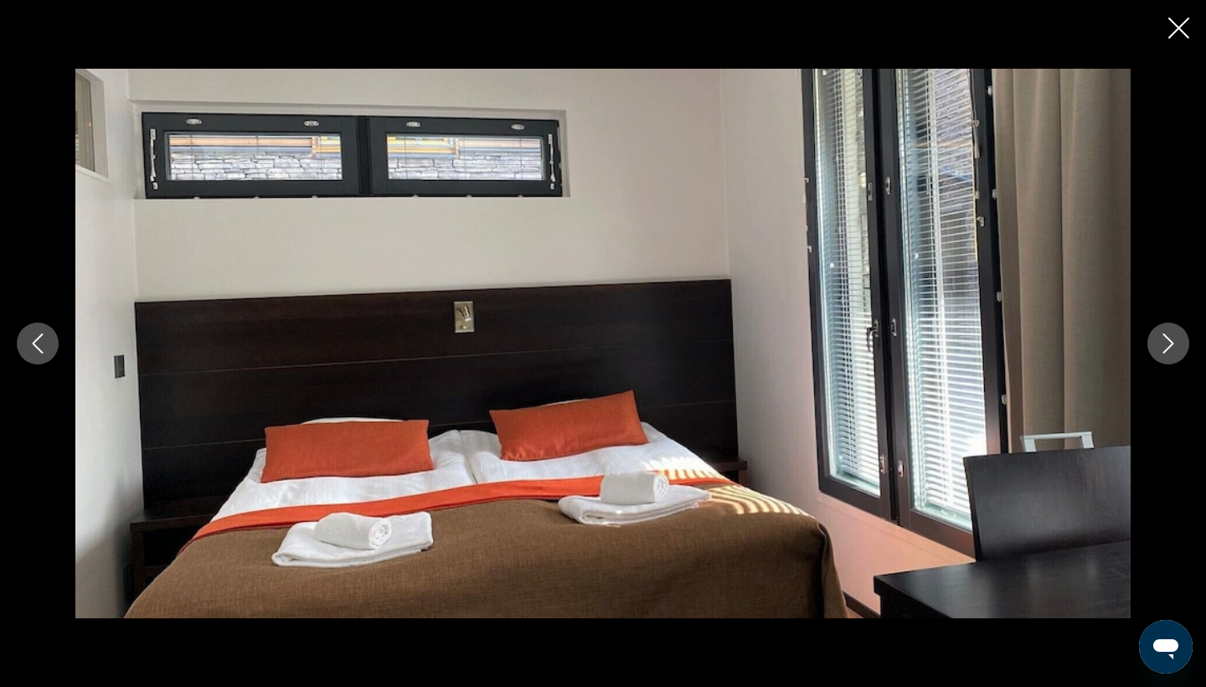
click at [1171, 338] on icon "Next image" at bounding box center [1168, 343] width 20 height 20
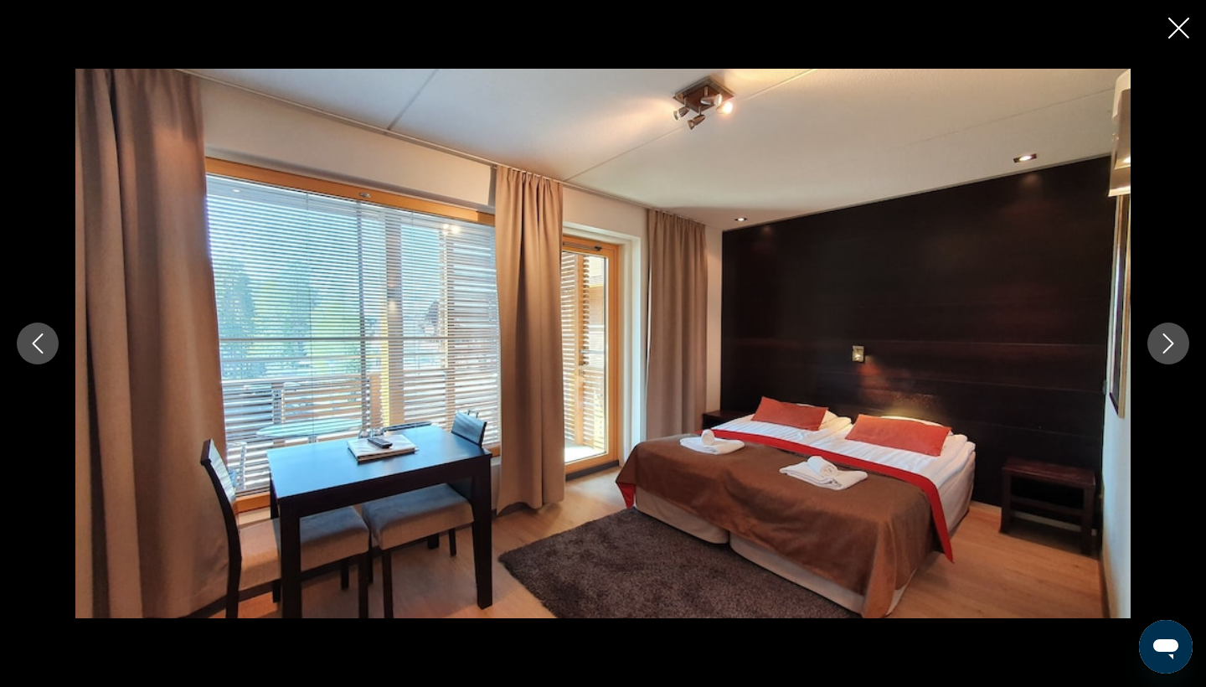
click at [1171, 338] on icon "Next image" at bounding box center [1168, 343] width 20 height 20
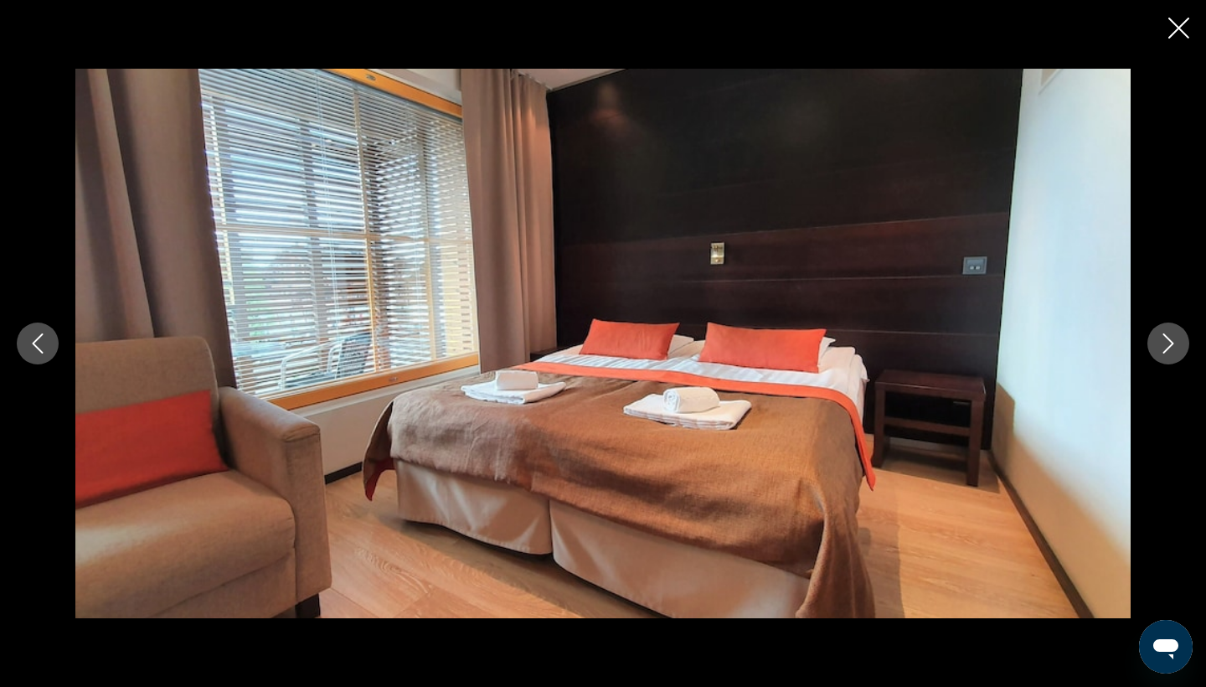
click at [1171, 338] on icon "Next image" at bounding box center [1168, 343] width 20 height 20
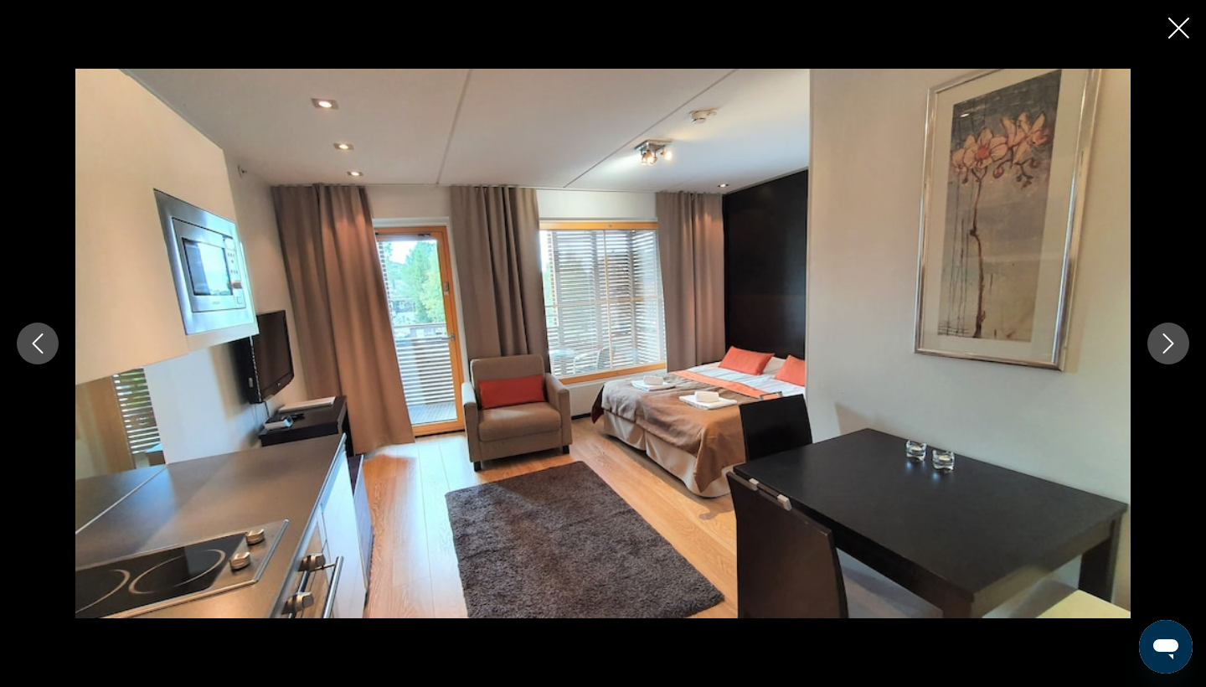
click at [1171, 338] on icon "Next image" at bounding box center [1168, 343] width 20 height 20
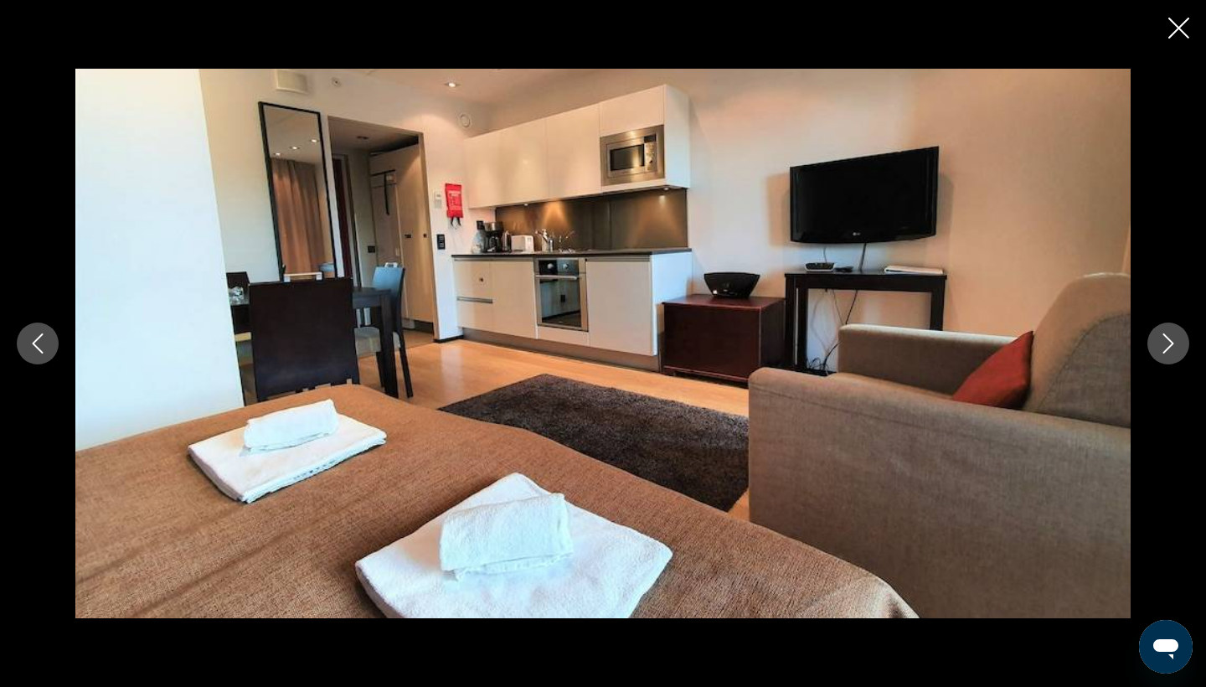
click at [1171, 338] on icon "Next image" at bounding box center [1168, 343] width 20 height 20
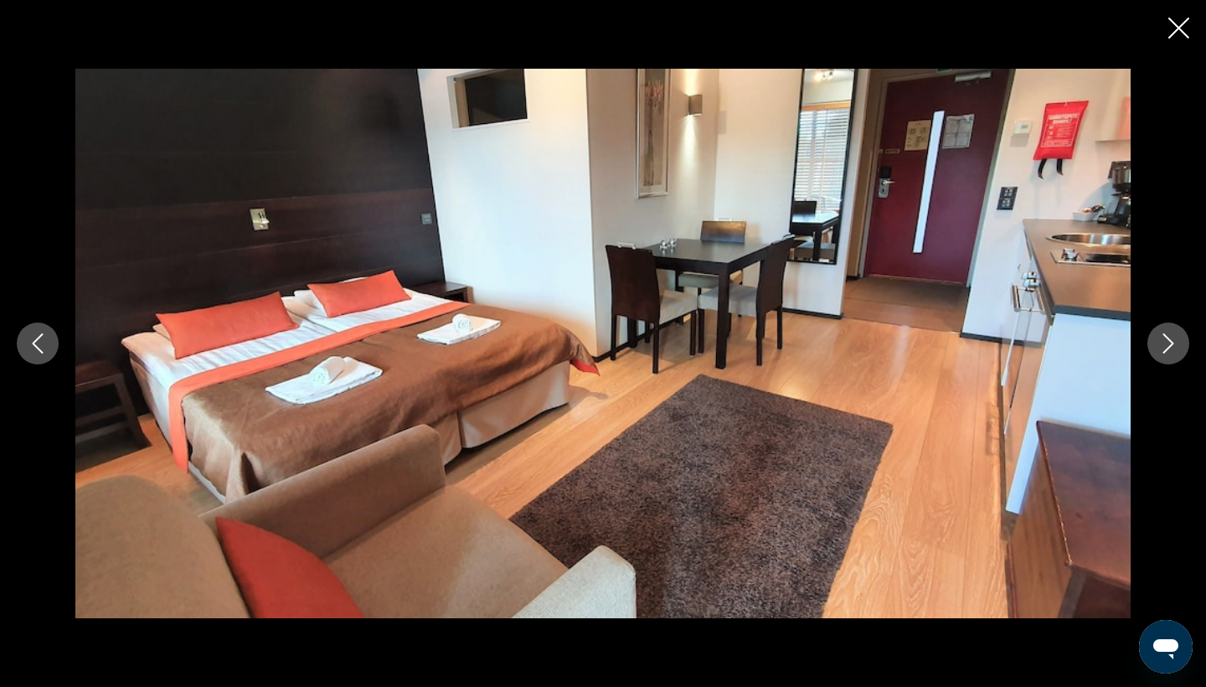
click at [1179, 23] on icon "Close slideshow" at bounding box center [1178, 28] width 21 height 21
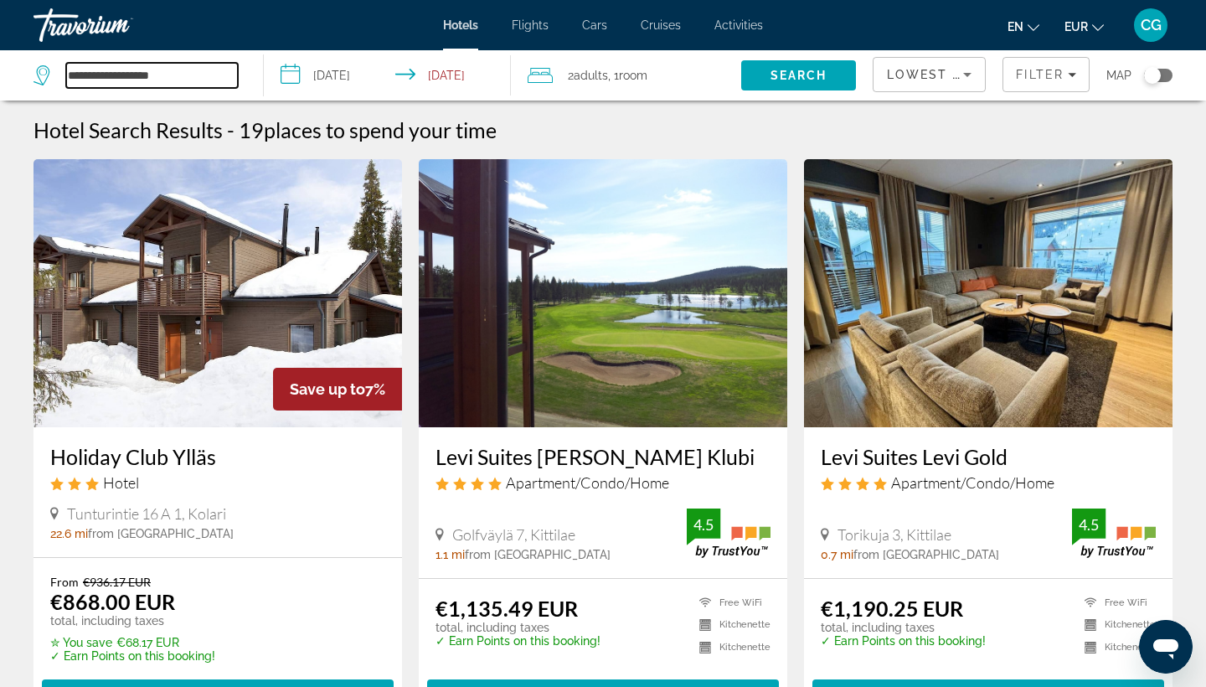
click at [161, 74] on input "**********" at bounding box center [152, 75] width 172 height 25
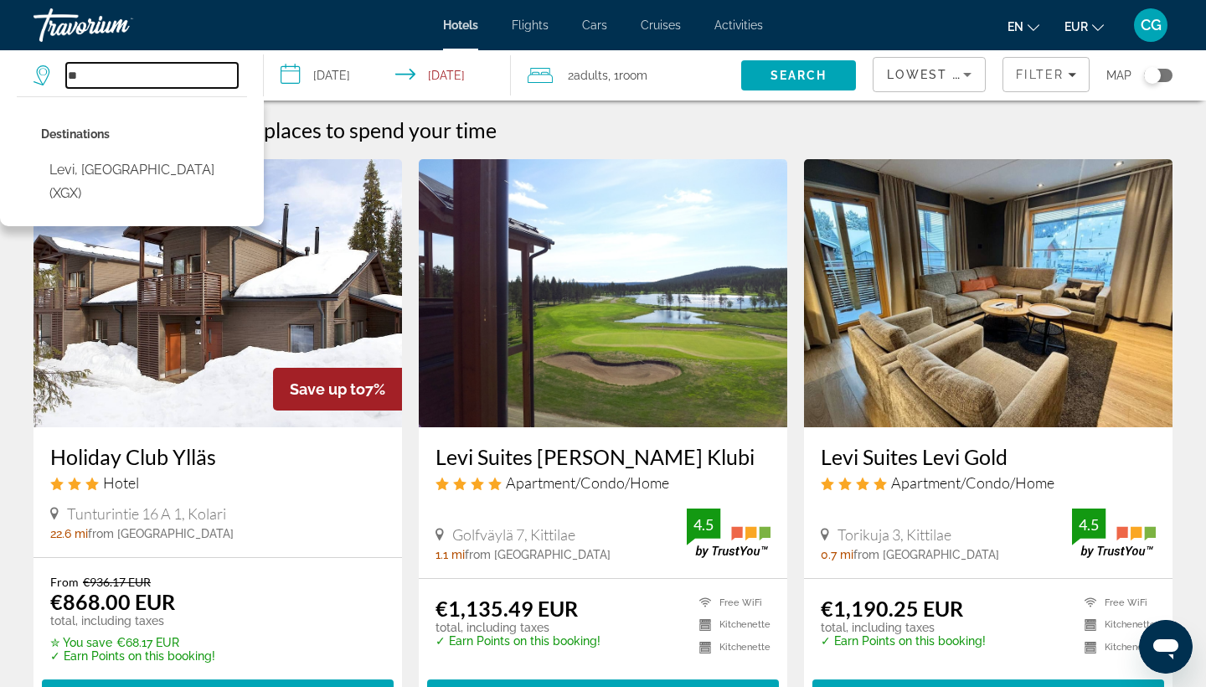
type input "*"
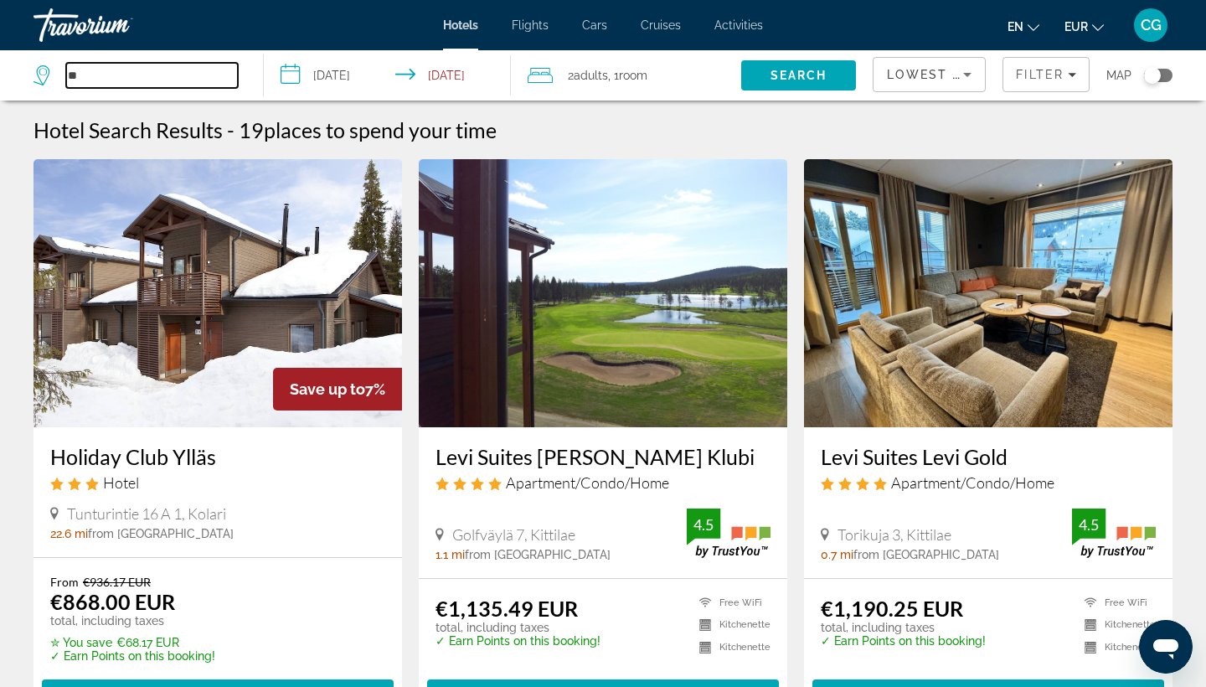
type input "*"
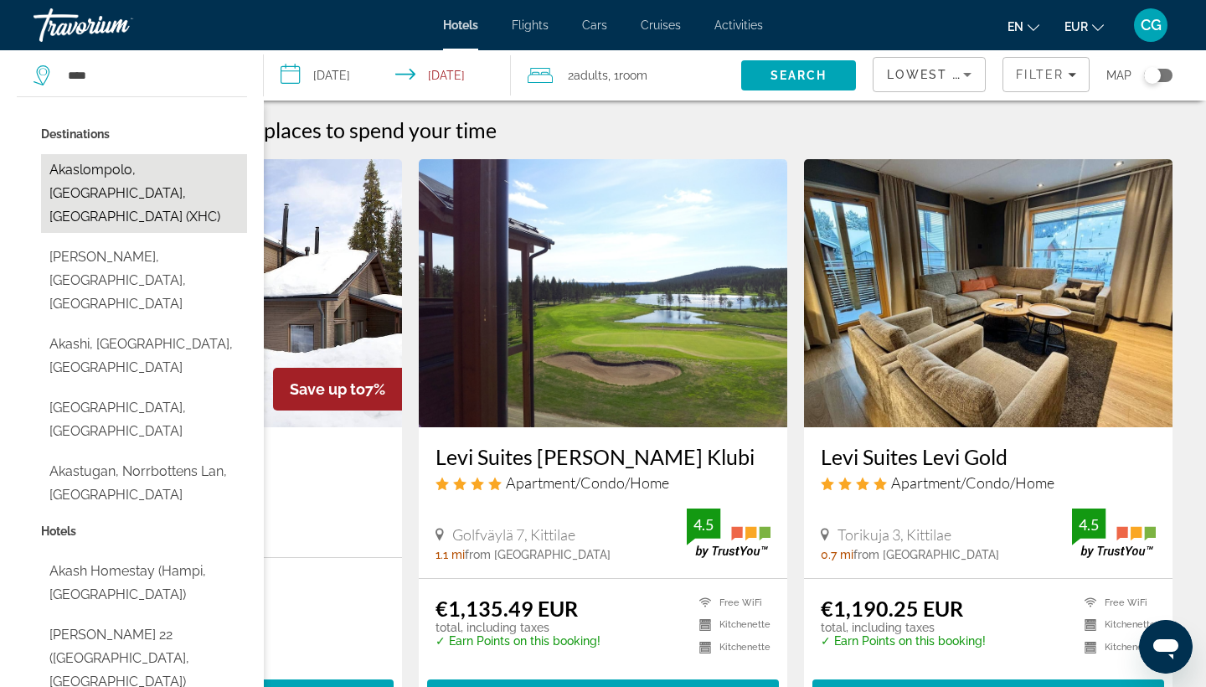
drag, startPoint x: 104, startPoint y: 106, endPoint x: 100, endPoint y: 179, distance: 73.0
click at [100, 179] on button "Akaslompolo, [GEOGRAPHIC_DATA], [GEOGRAPHIC_DATA] (XHC)" at bounding box center [144, 193] width 206 height 79
type input "**********"
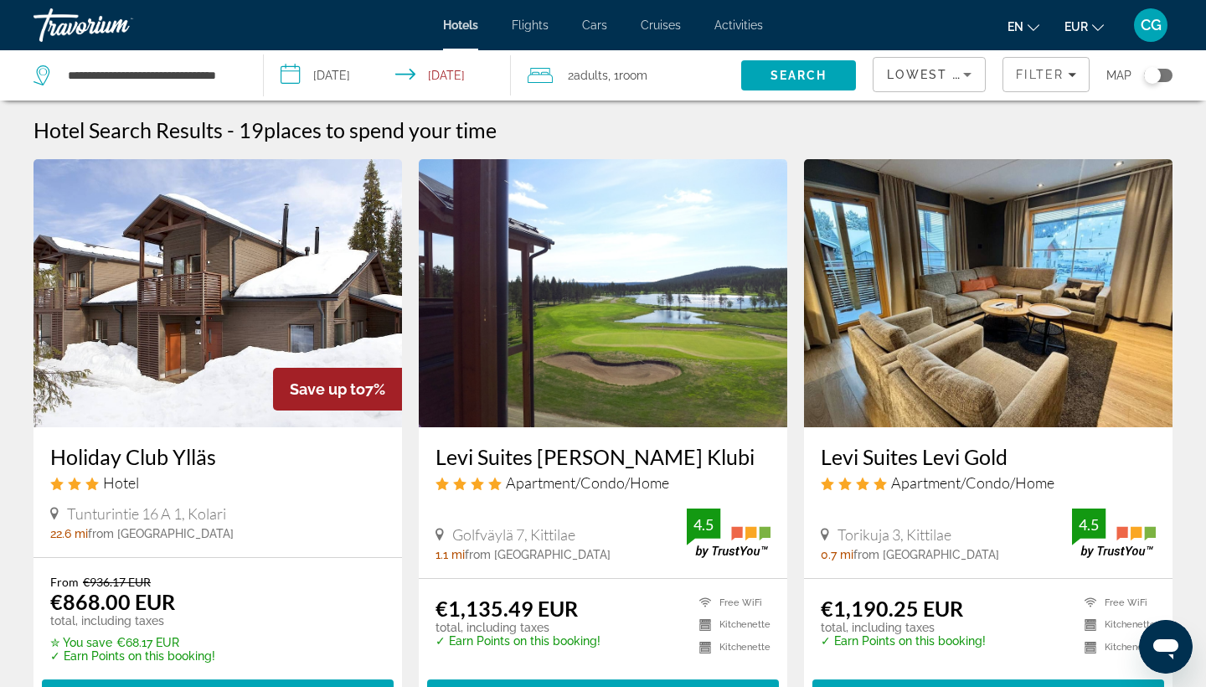
click at [353, 70] on input "**********" at bounding box center [391, 77] width 254 height 55
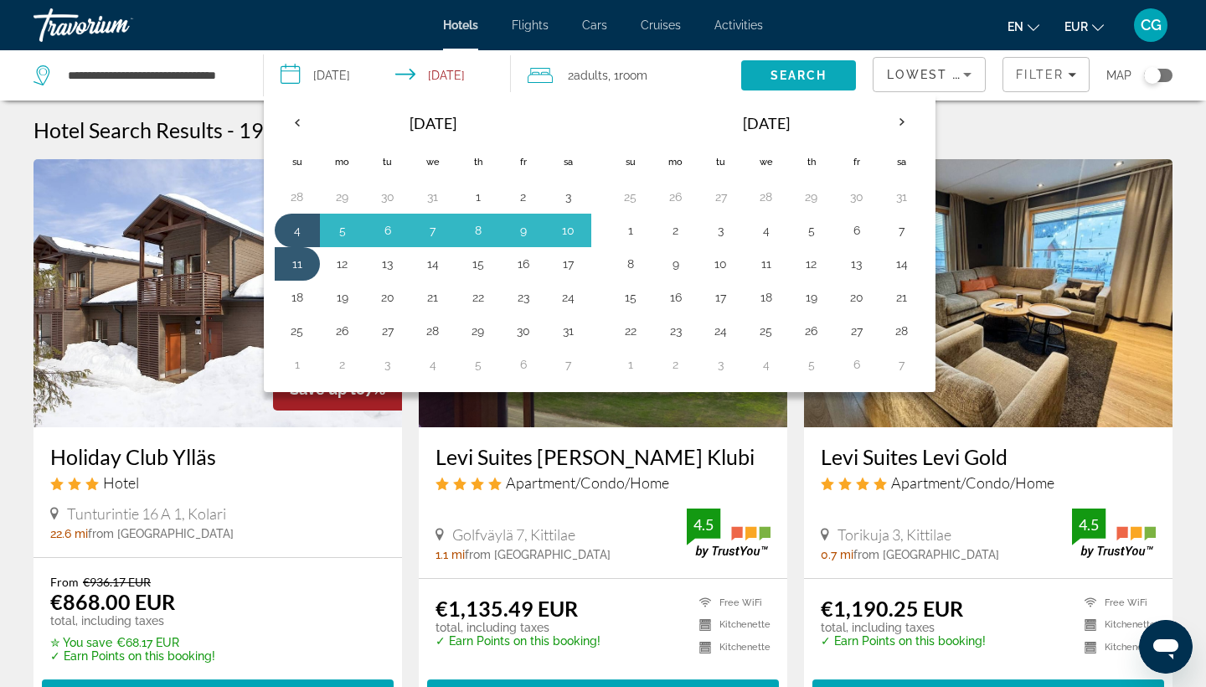
click at [797, 78] on span "Search" at bounding box center [799, 75] width 57 height 13
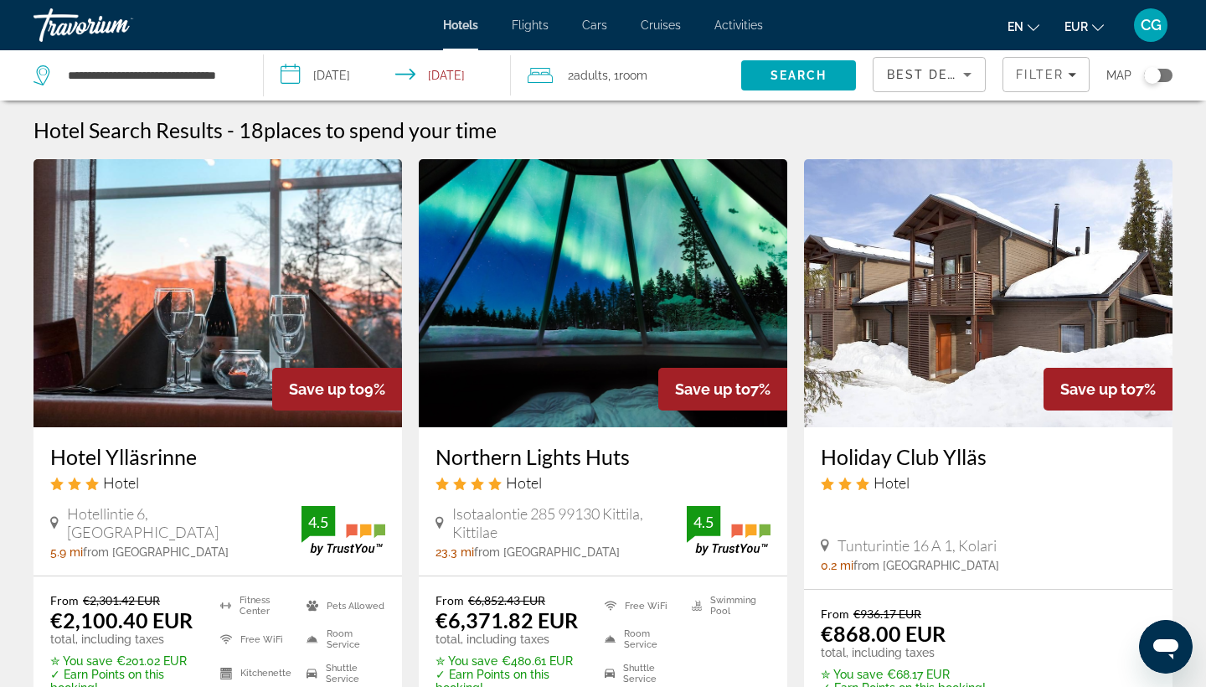
click at [933, 64] on div "Best Deals" at bounding box center [925, 74] width 76 height 20
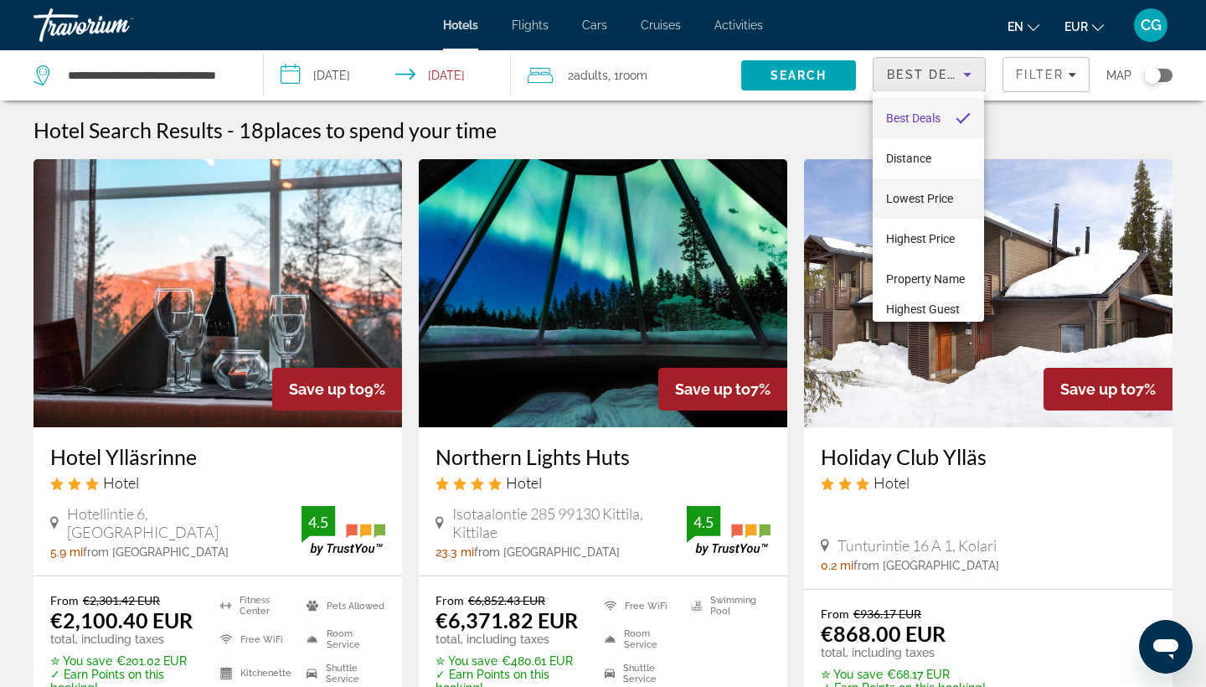
click at [940, 199] on span "Lowest Price" at bounding box center [919, 198] width 67 height 13
